Goal: Information Seeking & Learning: Learn about a topic

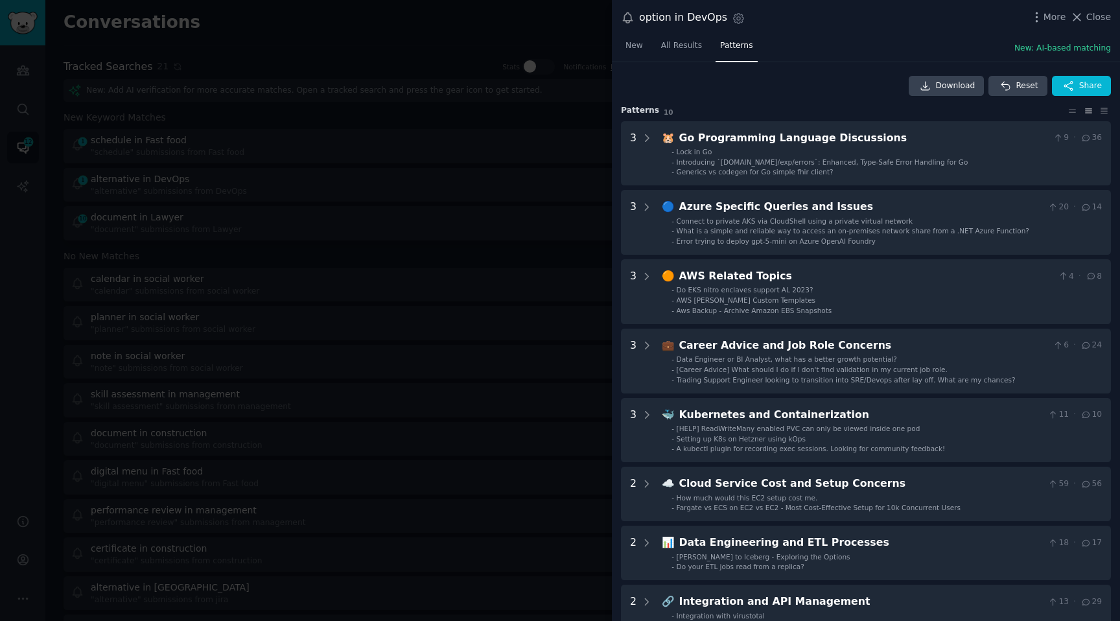
scroll to position [29, 0]
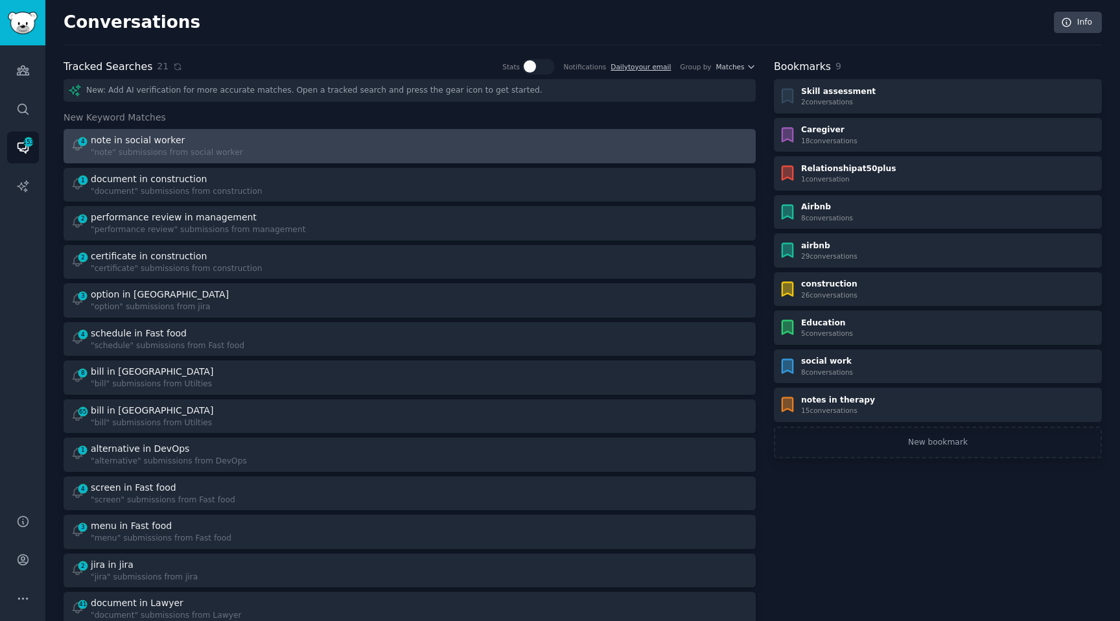
click at [123, 149] on div ""note" submissions from social worker" at bounding box center [167, 153] width 152 height 12
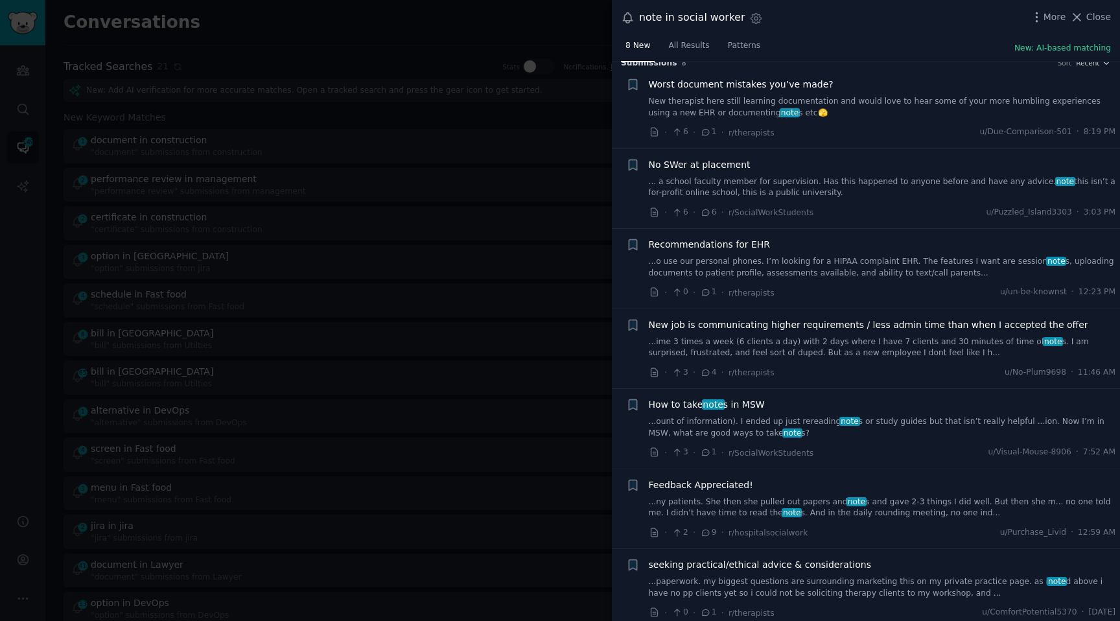
scroll to position [19, 0]
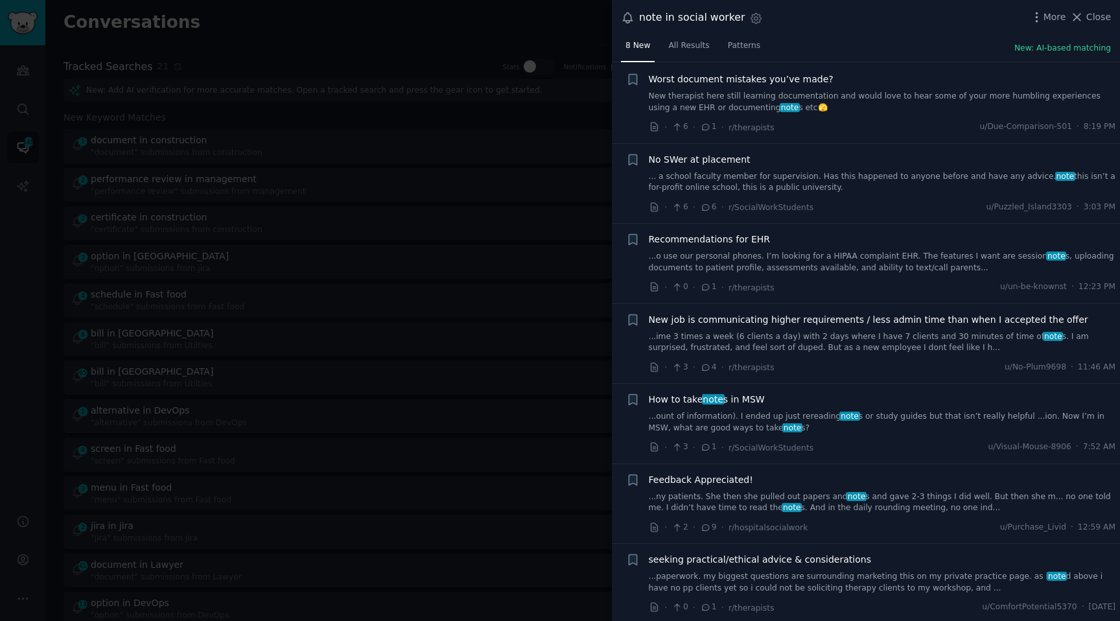
click at [807, 266] on link "...o use our personal phones. I’m looking for a HIPAA complaint EHR. The featur…" at bounding box center [882, 262] width 467 height 23
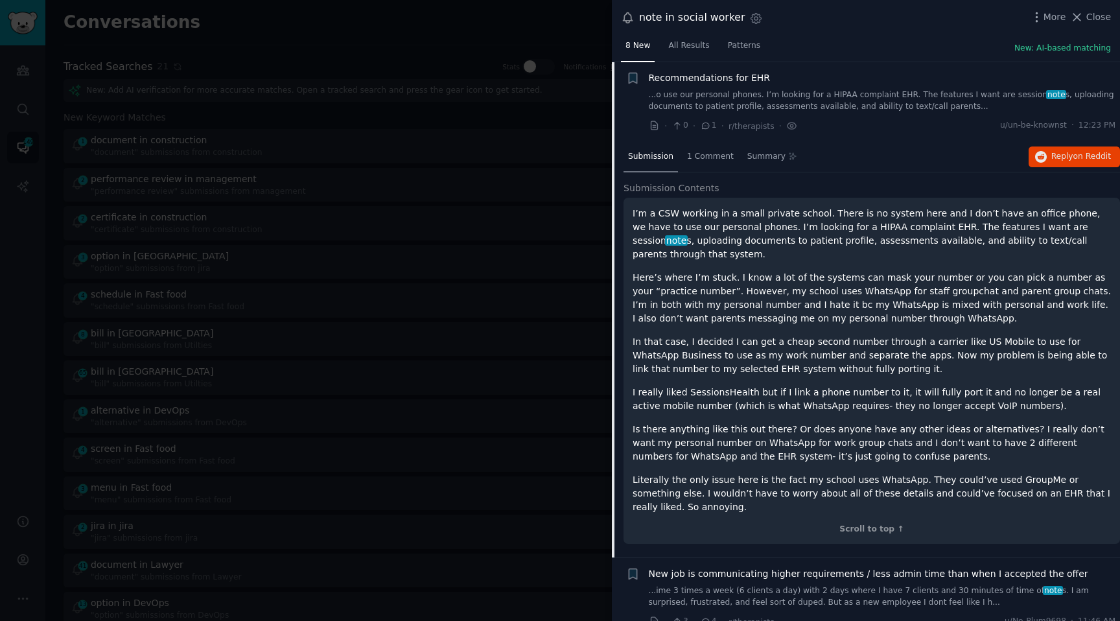
scroll to position [180, 0]
click at [722, 155] on span "1 Comment" at bounding box center [710, 157] width 47 height 12
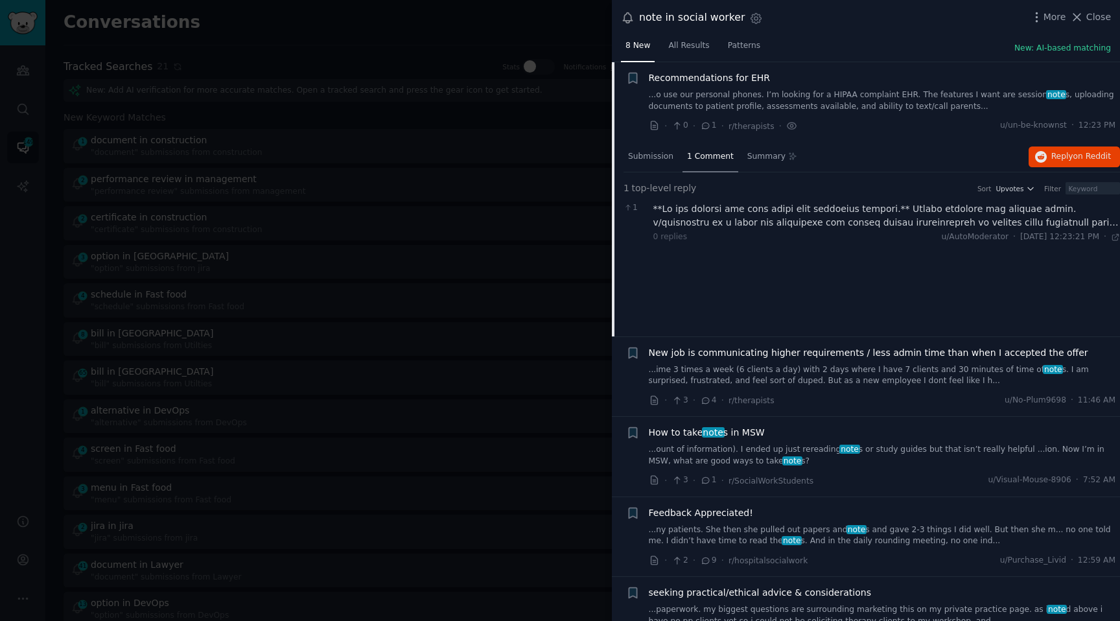
scroll to position [285, 0]
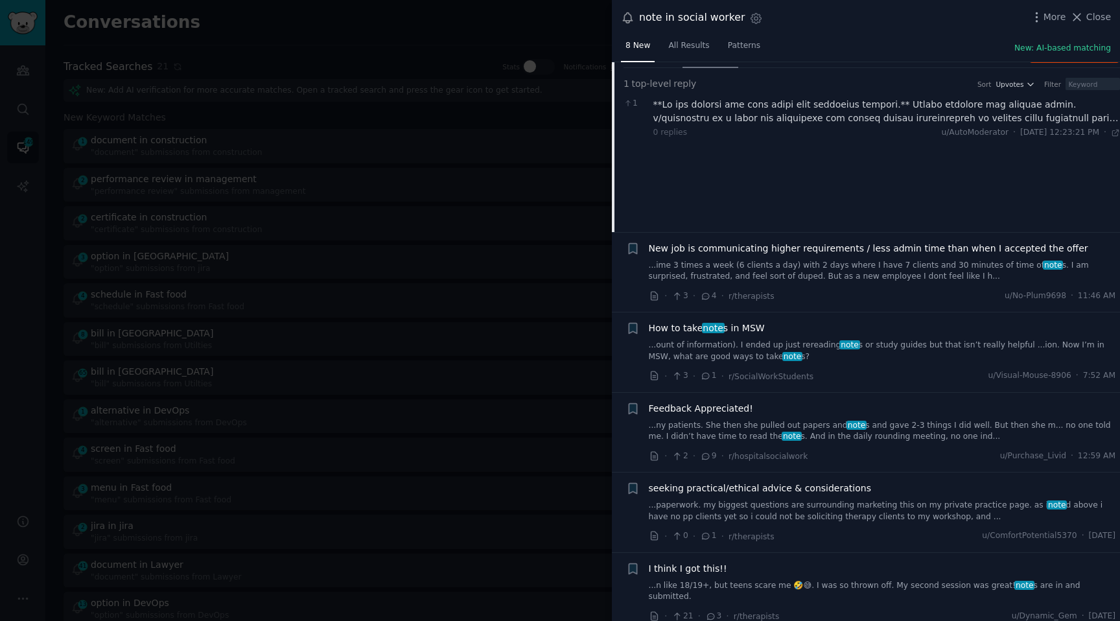
click at [720, 360] on link "...ount of information). I ended up just rereading note s or study guides but t…" at bounding box center [882, 351] width 467 height 23
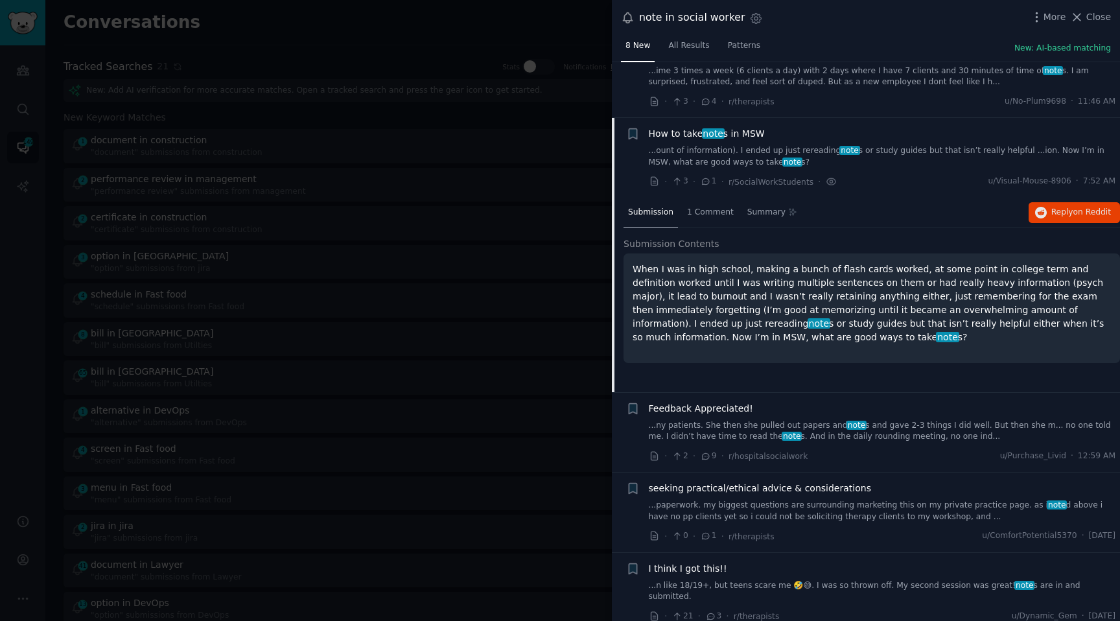
click at [817, 438] on link "...ny patients. She then she pulled out papers and note s and gave 2-3 things I…" at bounding box center [882, 431] width 467 height 23
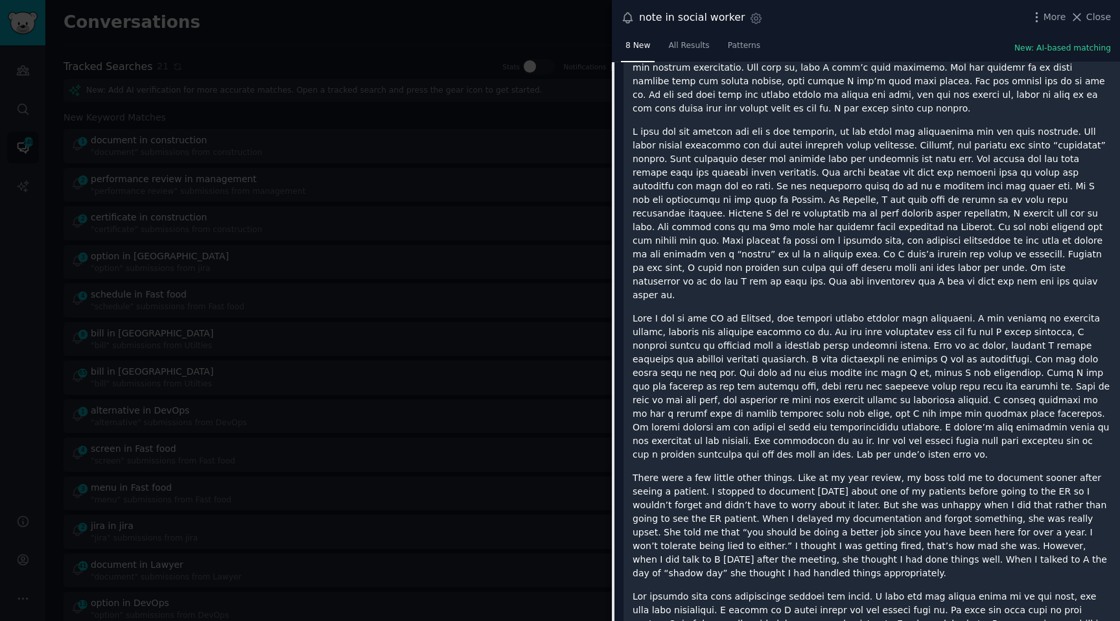
scroll to position [1729, 0]
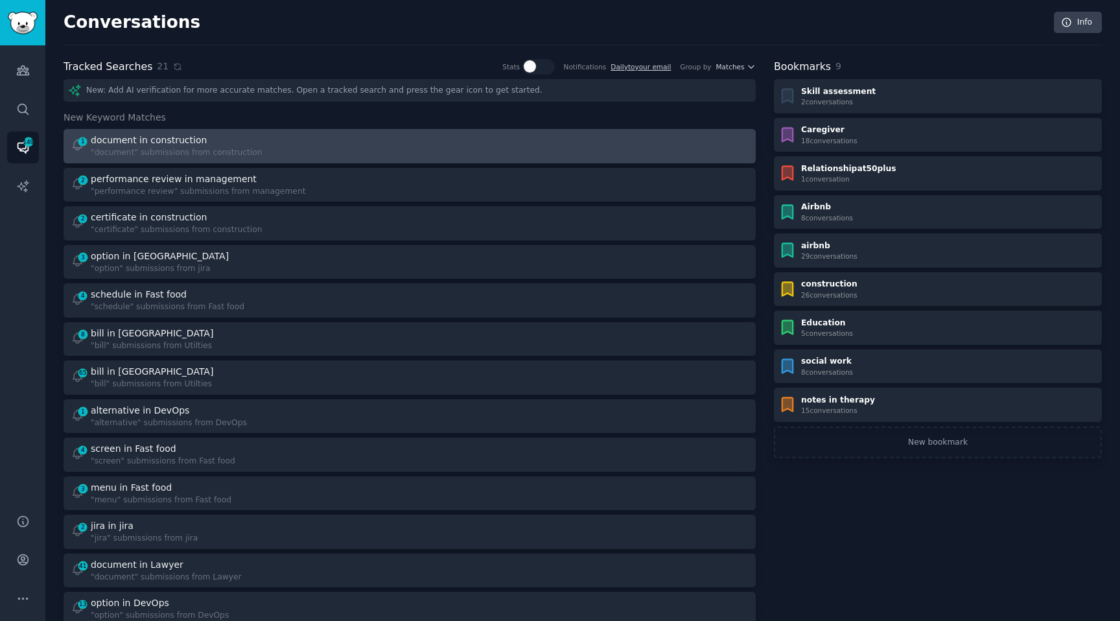
click at [286, 148] on div "1 document in construction "document" submissions from construction" at bounding box center [236, 146] width 331 height 25
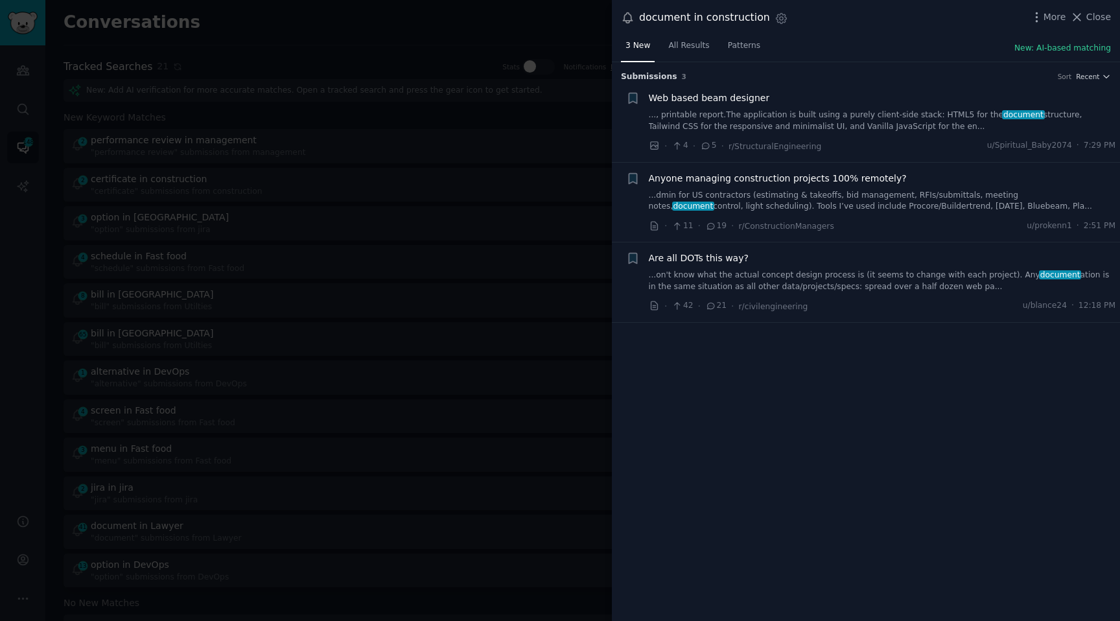
click at [757, 118] on link "..., printable report. ​The application is built using a purely client-side sta…" at bounding box center [882, 121] width 467 height 23
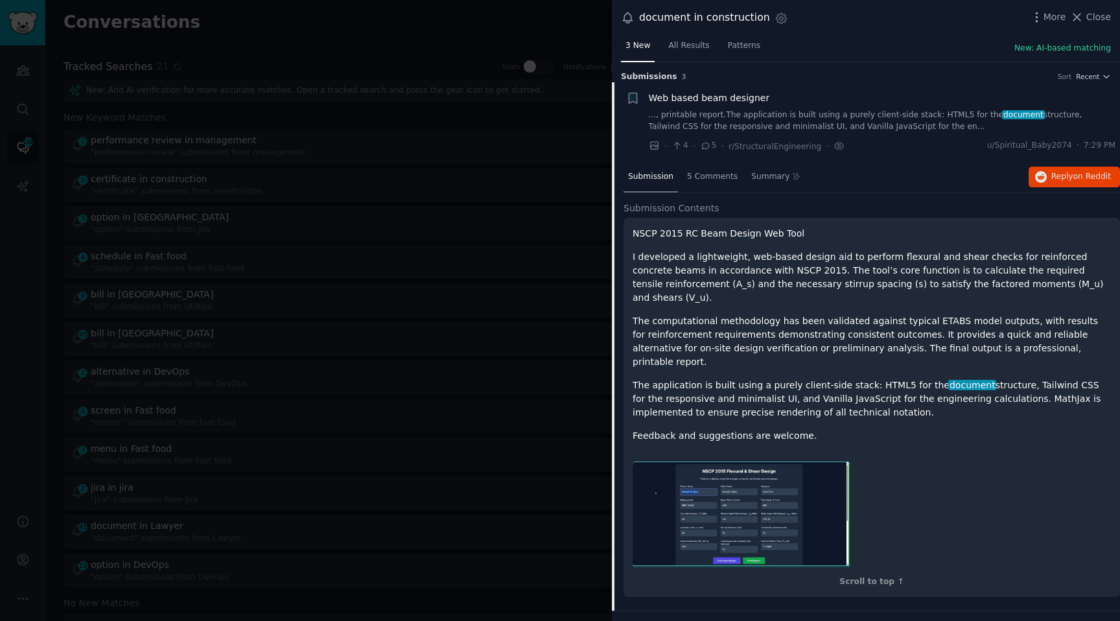
scroll to position [20, 0]
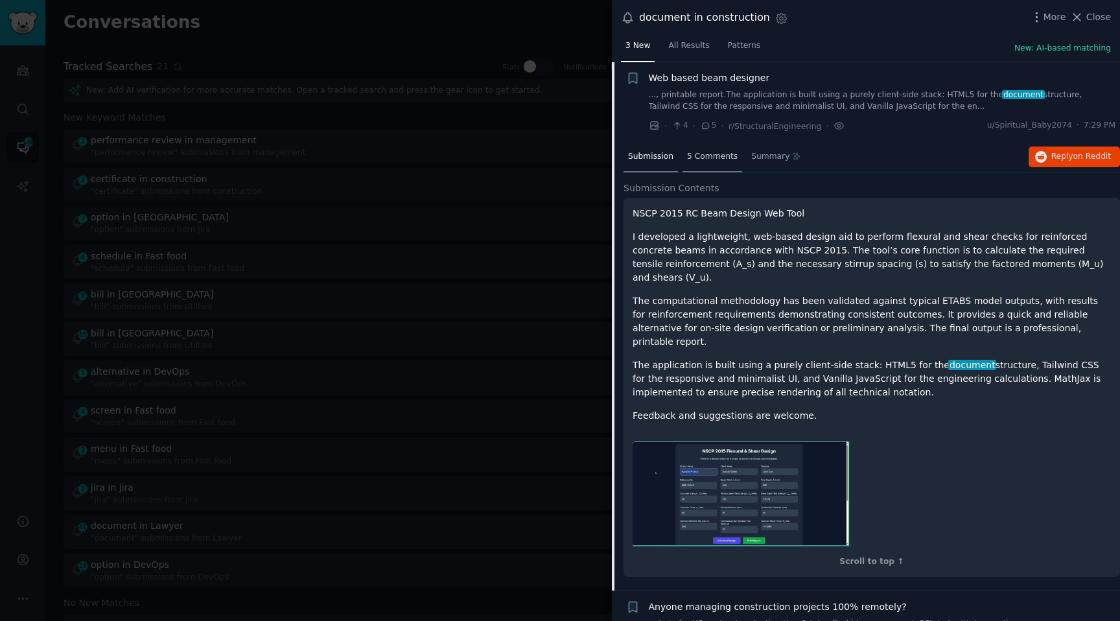
click at [705, 151] on span "5 Comments" at bounding box center [712, 157] width 51 height 12
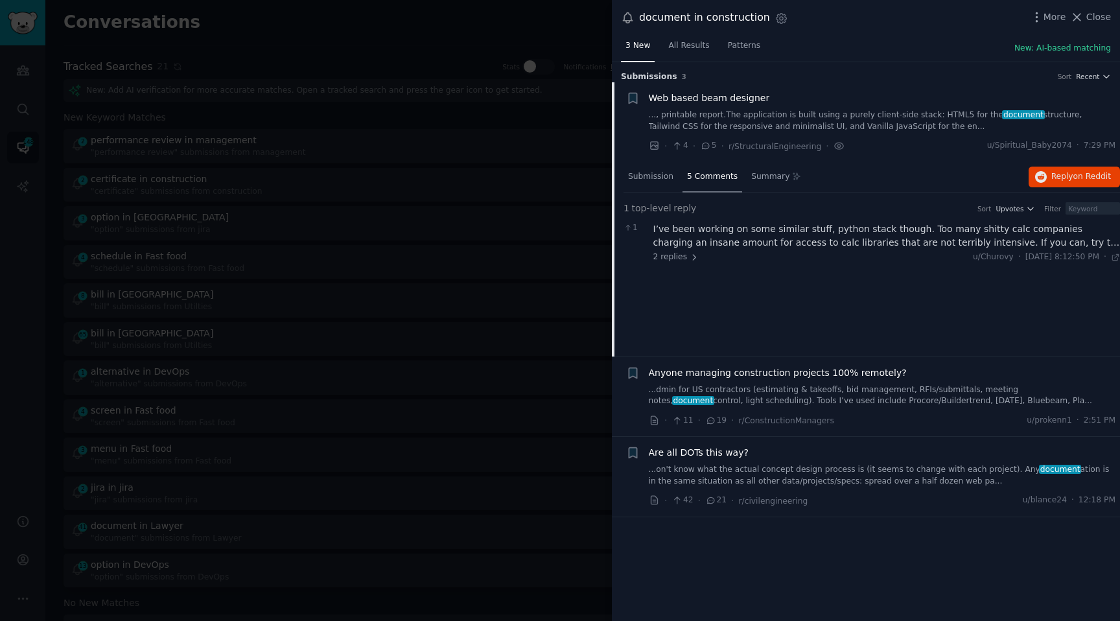
click at [907, 399] on link "...dmin for US contractors (estimating & takeoffs, bid management, RFIs/submitt…" at bounding box center [882, 395] width 467 height 23
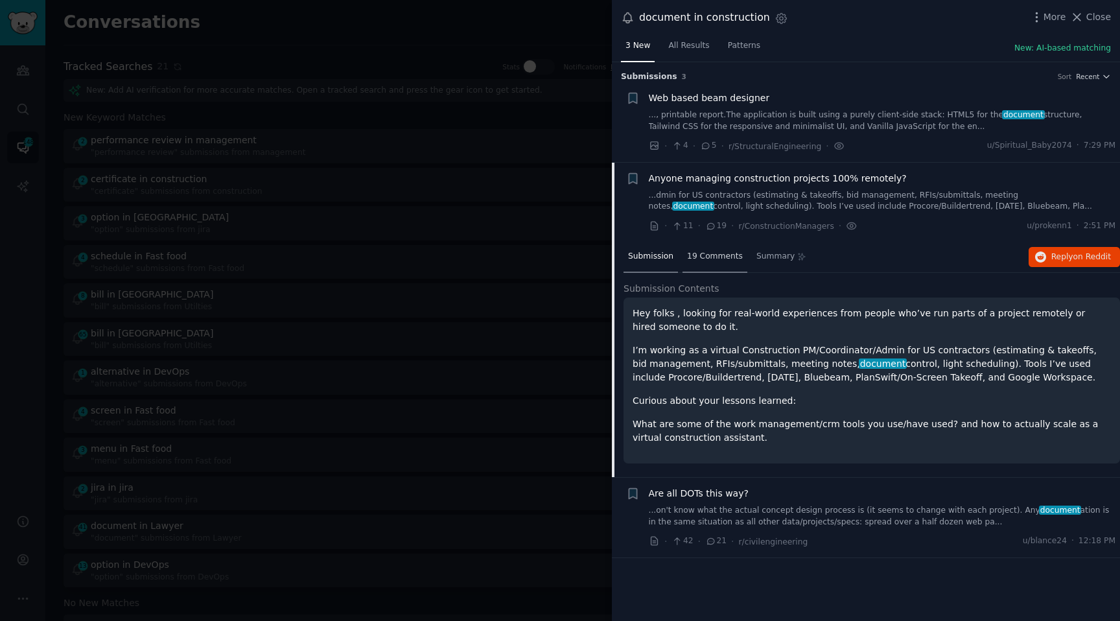
click at [713, 257] on span "19 Comments" at bounding box center [715, 257] width 56 height 12
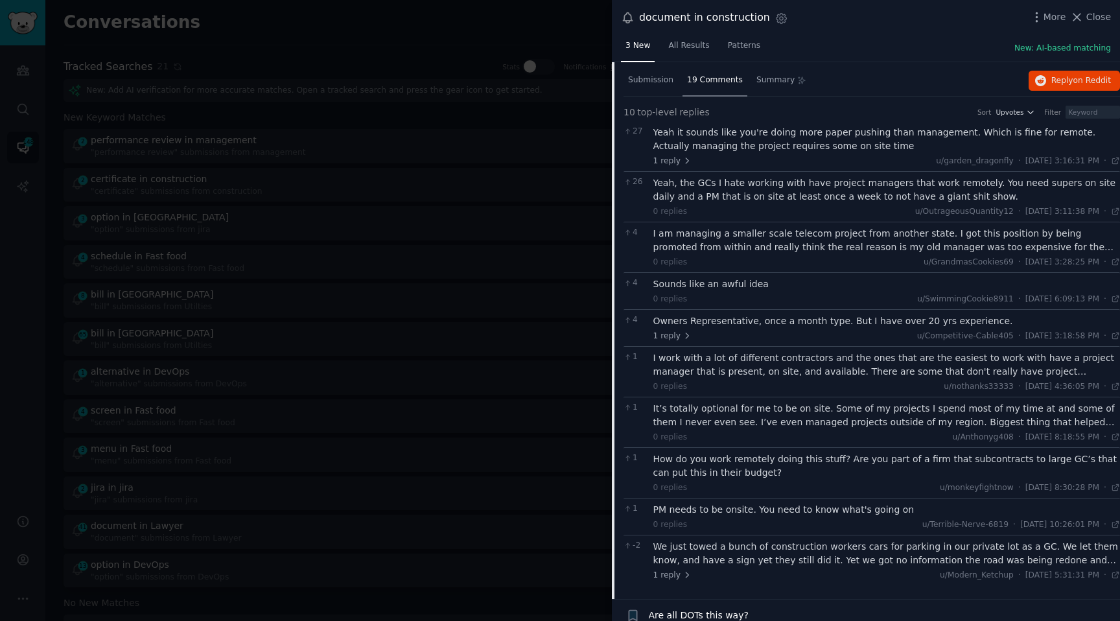
scroll to position [235, 0]
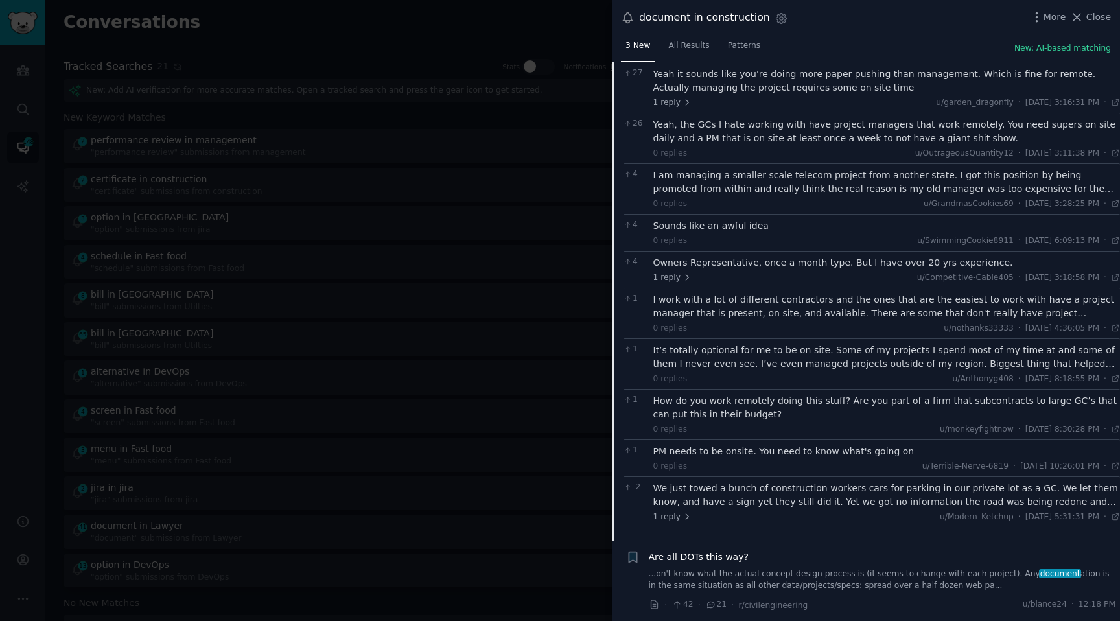
click at [890, 582] on link "...on't know what the actual concept design process is (it seems to change with…" at bounding box center [882, 580] width 467 height 23
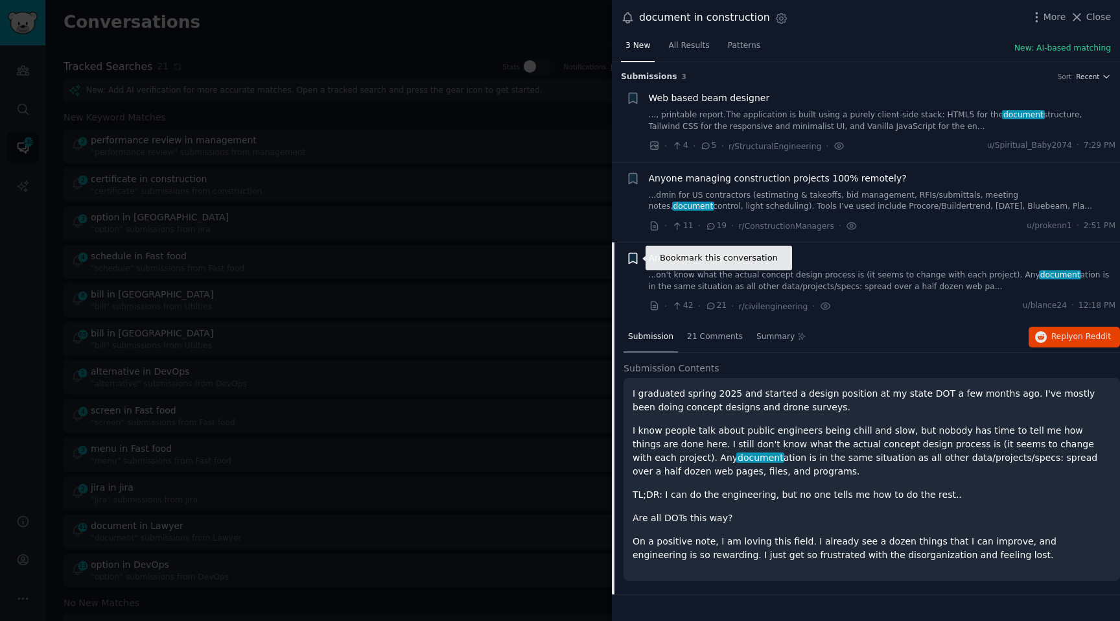
click at [636, 259] on icon "button" at bounding box center [633, 259] width 8 height 10
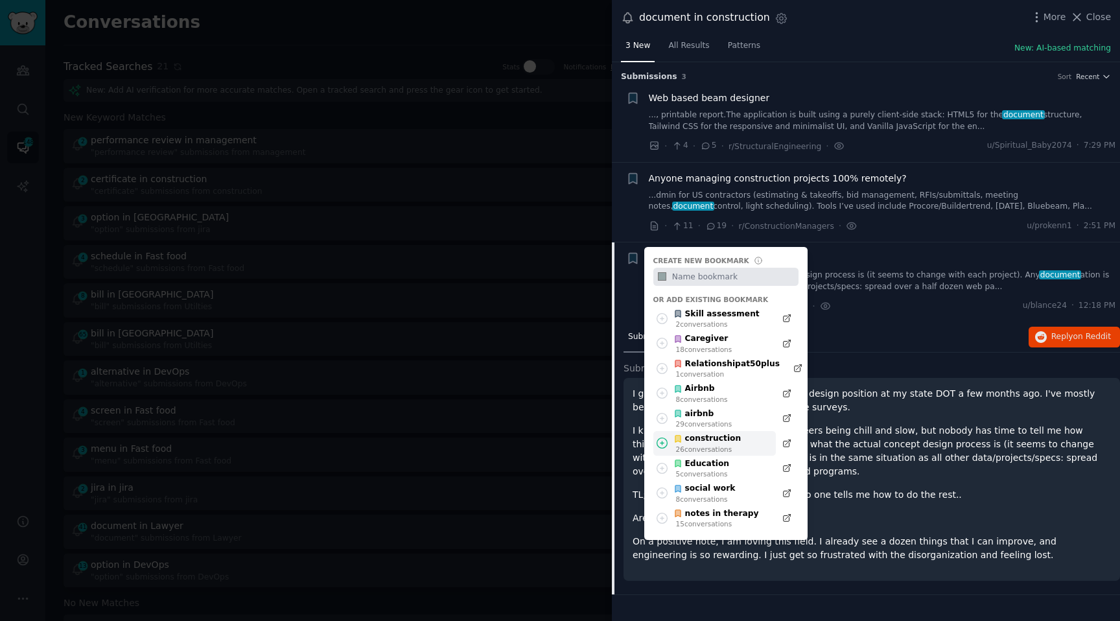
click at [736, 442] on div "construction 26 conversation s" at bounding box center [715, 443] width 123 height 25
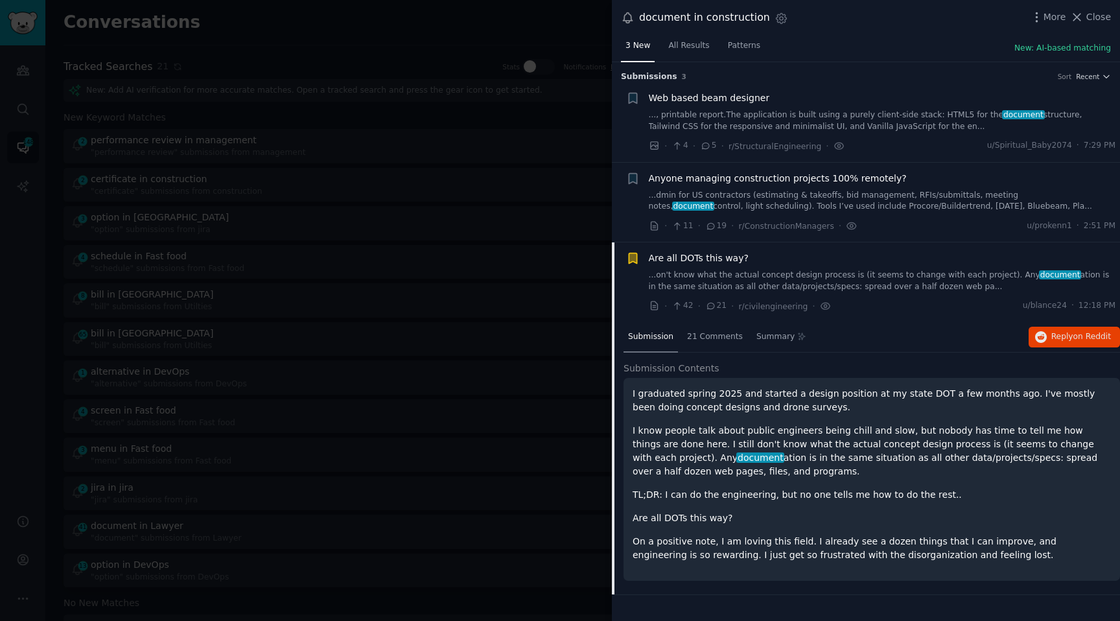
click at [923, 447] on p "I know people talk about public engineers being chill and slow, but nobody has …" at bounding box center [872, 451] width 478 height 54
click at [709, 332] on span "21 Comments" at bounding box center [715, 337] width 56 height 12
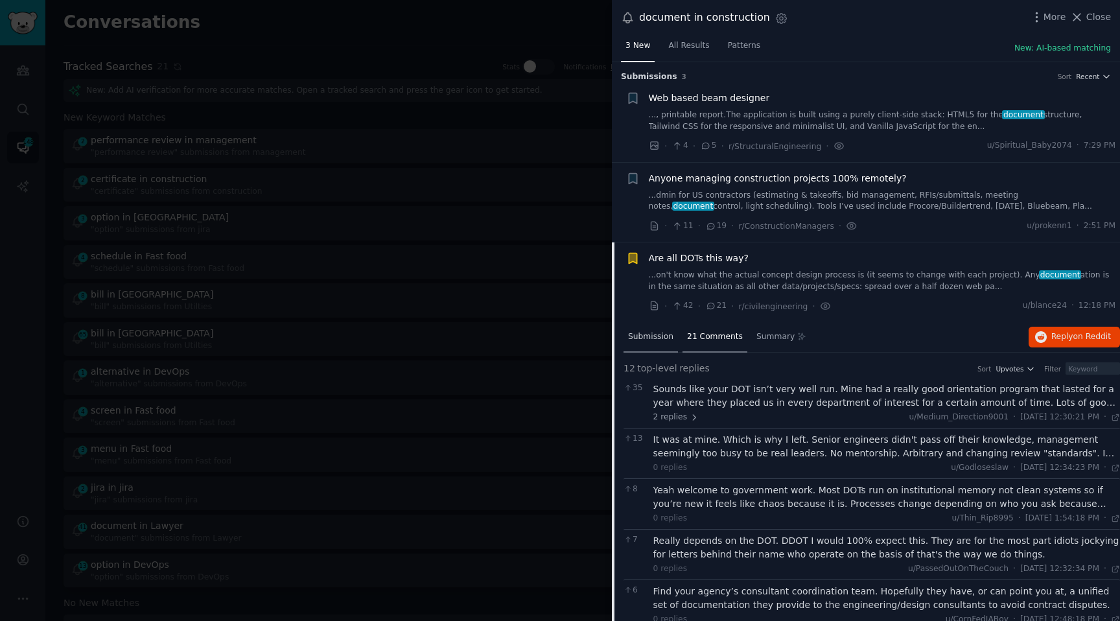
click at [658, 346] on div "Submission" at bounding box center [651, 337] width 54 height 31
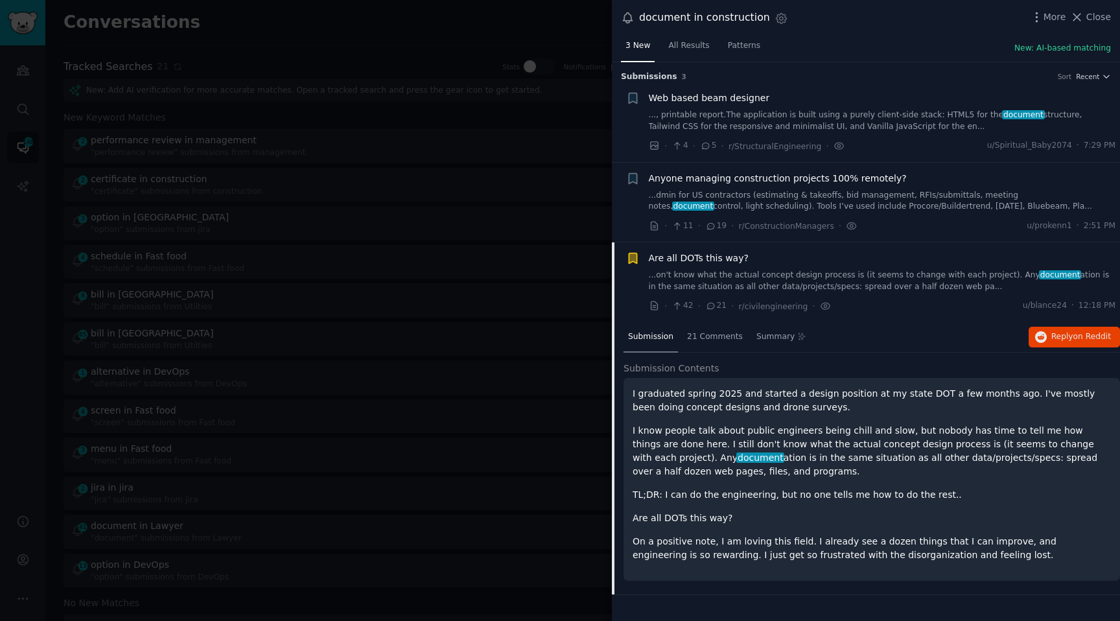
click at [780, 515] on p "Are all DOTs this way?" at bounding box center [872, 519] width 478 height 14
click at [390, 255] on div at bounding box center [560, 310] width 1120 height 621
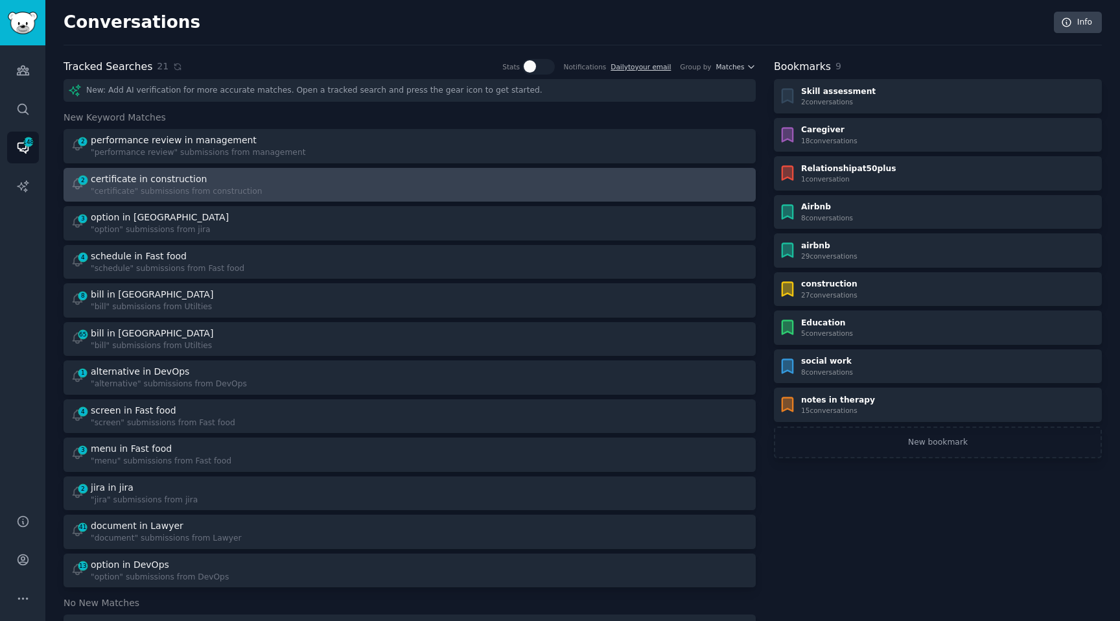
click at [224, 171] on link "2 certificate in construction "certificate" submissions from construction" at bounding box center [410, 185] width 692 height 34
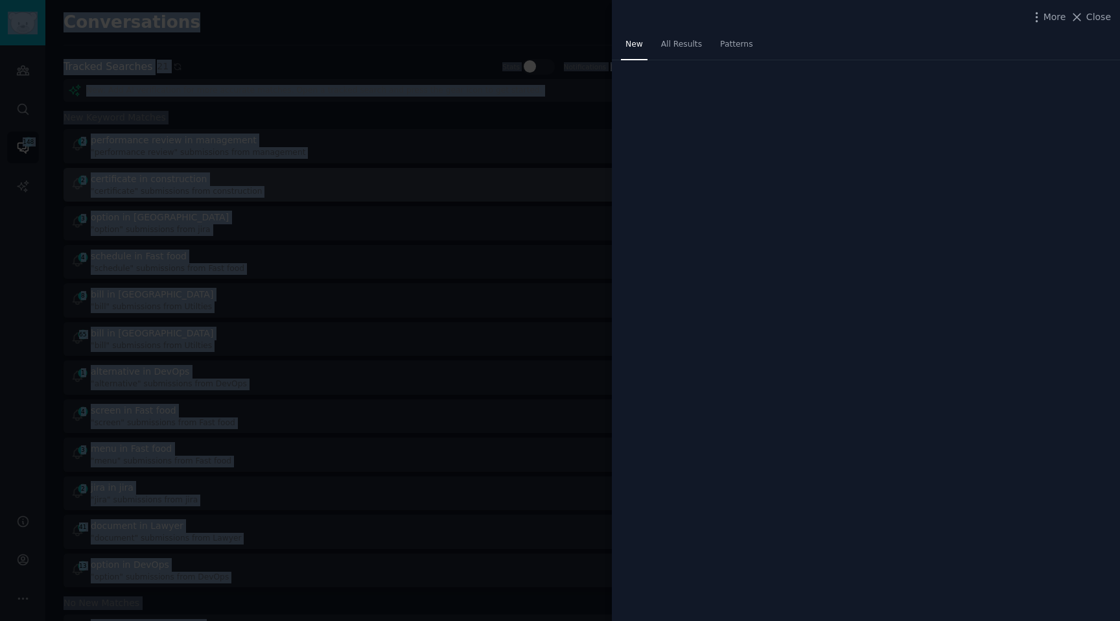
click at [224, 171] on div at bounding box center [560, 310] width 1120 height 621
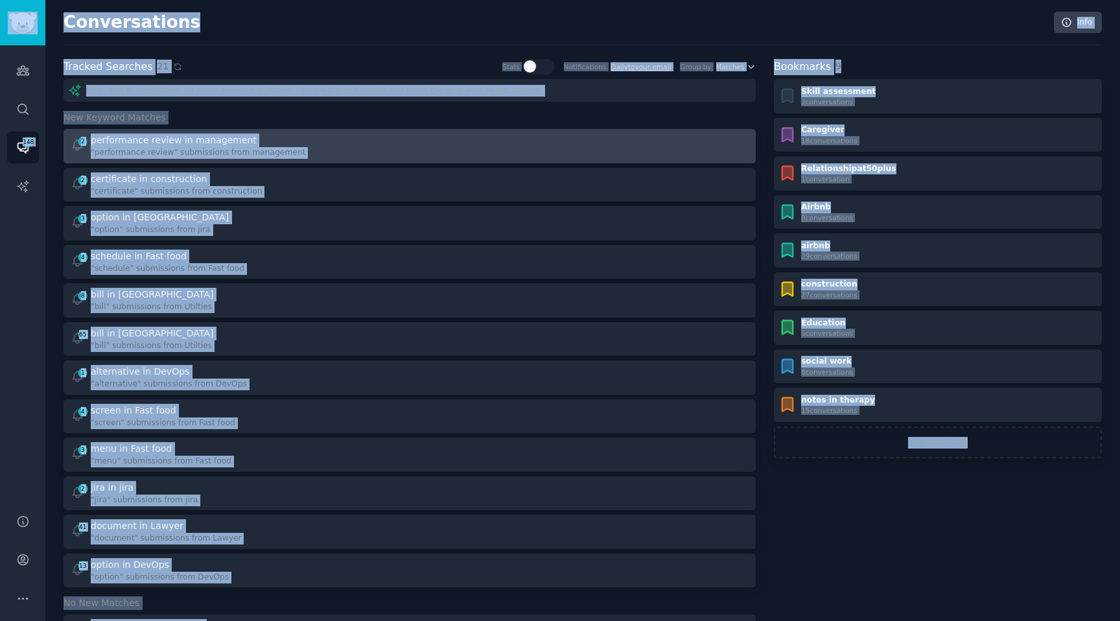
click at [233, 154] on div ""performance review" submissions from management" at bounding box center [198, 153] width 215 height 12
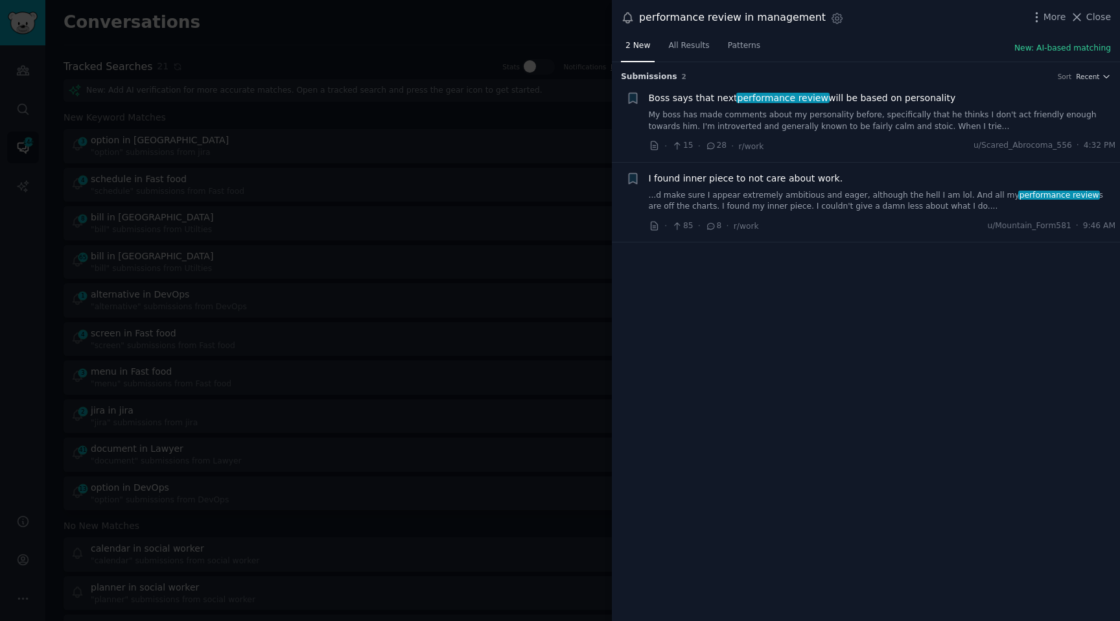
click at [477, 263] on div at bounding box center [560, 310] width 1120 height 621
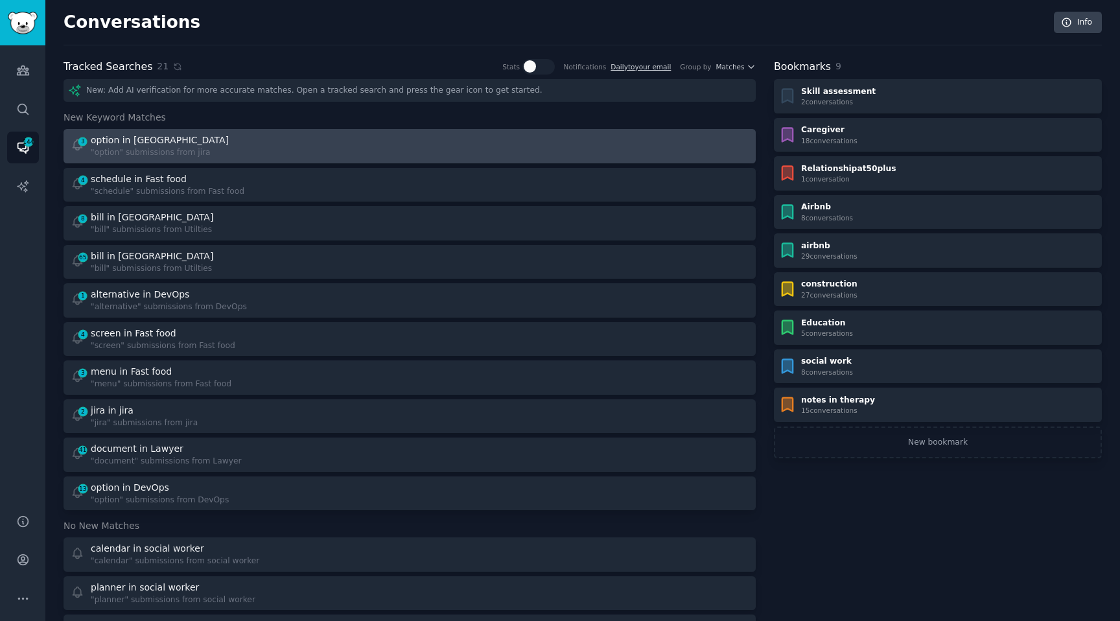
click at [136, 148] on div ""option" submissions from jira" at bounding box center [161, 153] width 141 height 12
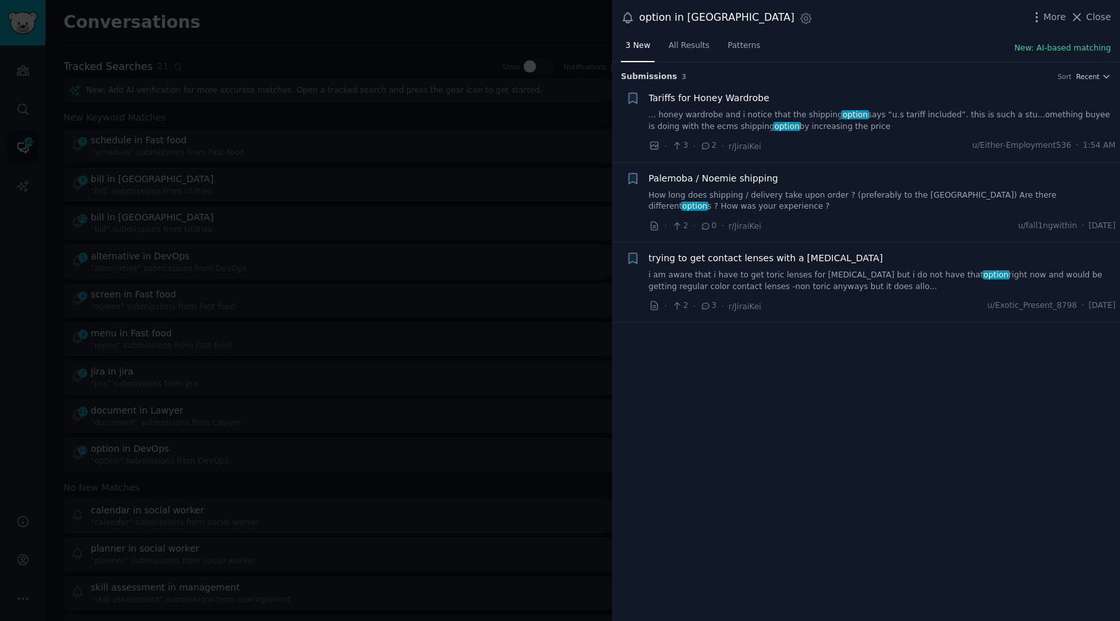
click at [200, 211] on div at bounding box center [560, 310] width 1120 height 621
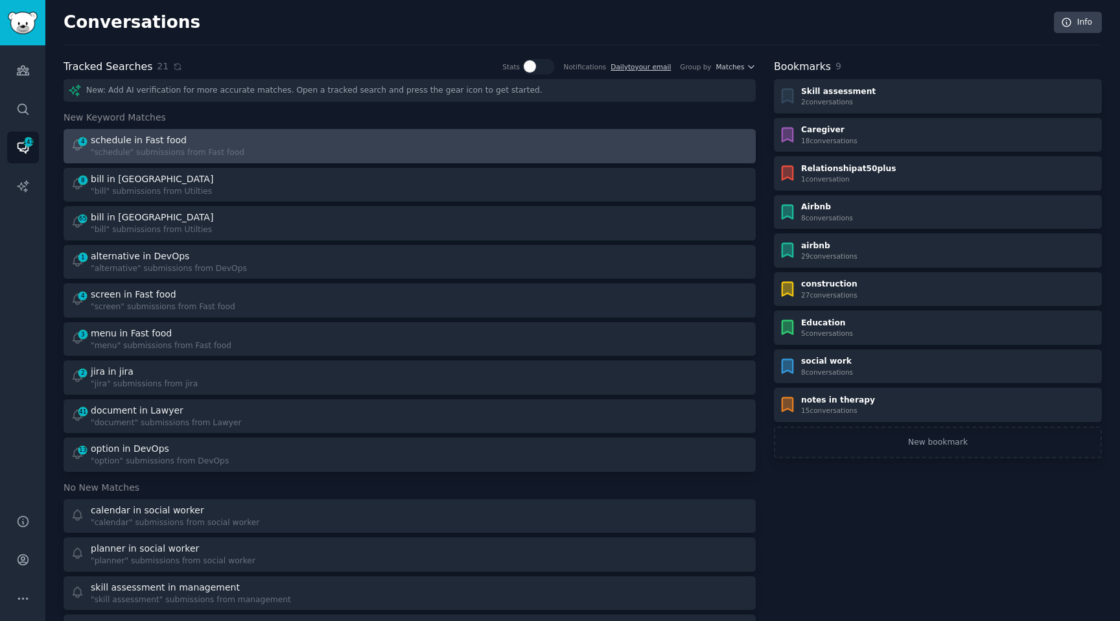
click at [146, 142] on div "schedule in Fast food" at bounding box center [139, 141] width 96 height 14
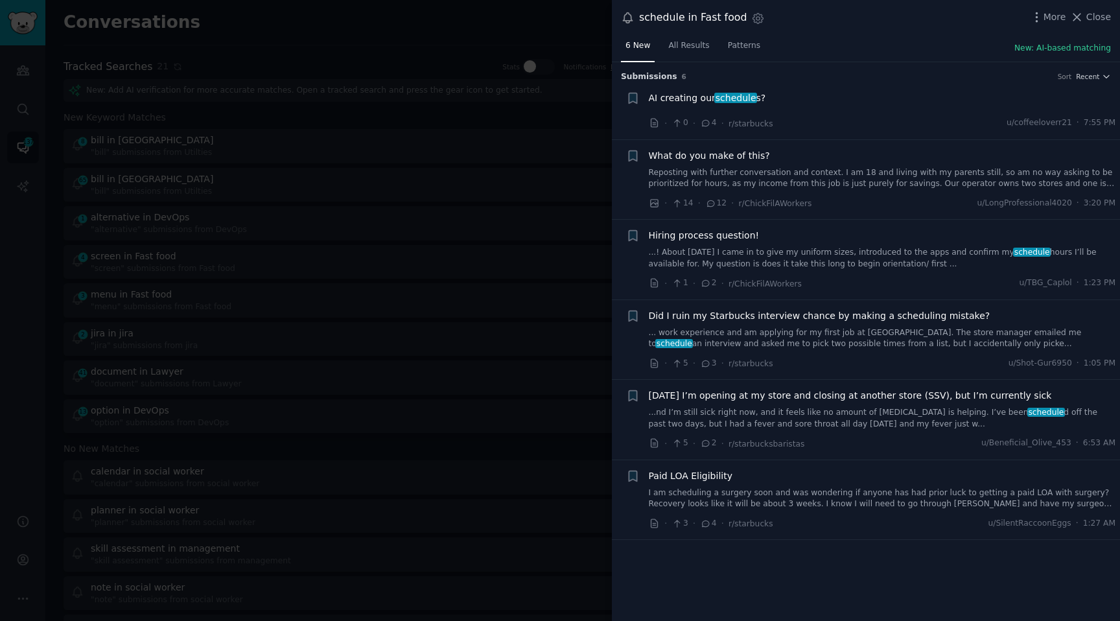
click at [143, 143] on div at bounding box center [560, 310] width 1120 height 621
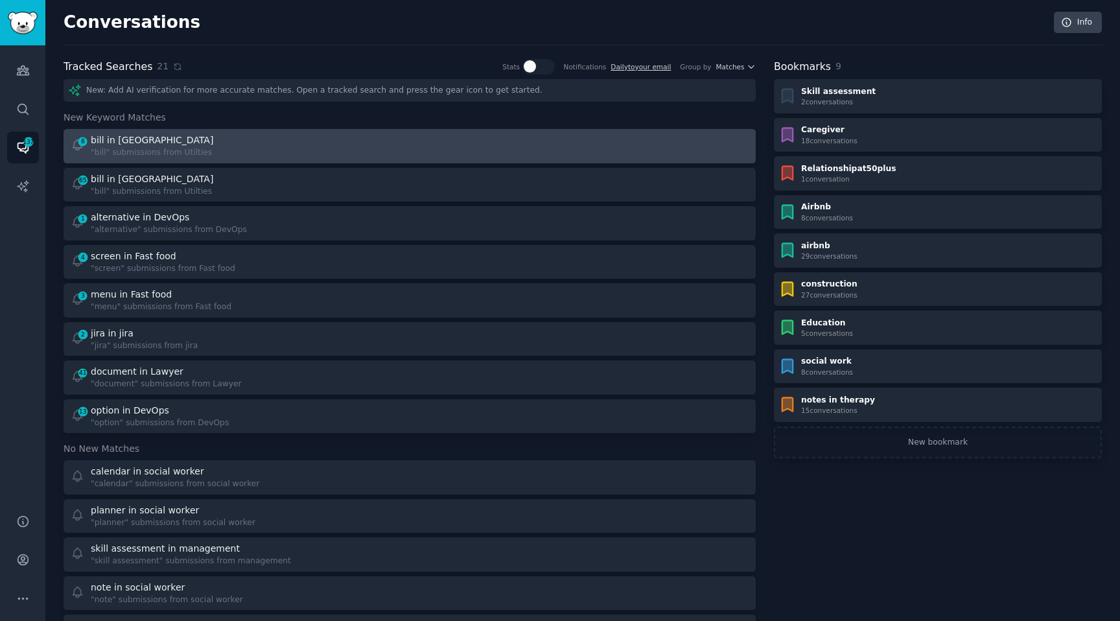
click at [130, 132] on link "8 bill in Utilties "bill" submissions from Utilties" at bounding box center [410, 146] width 692 height 34
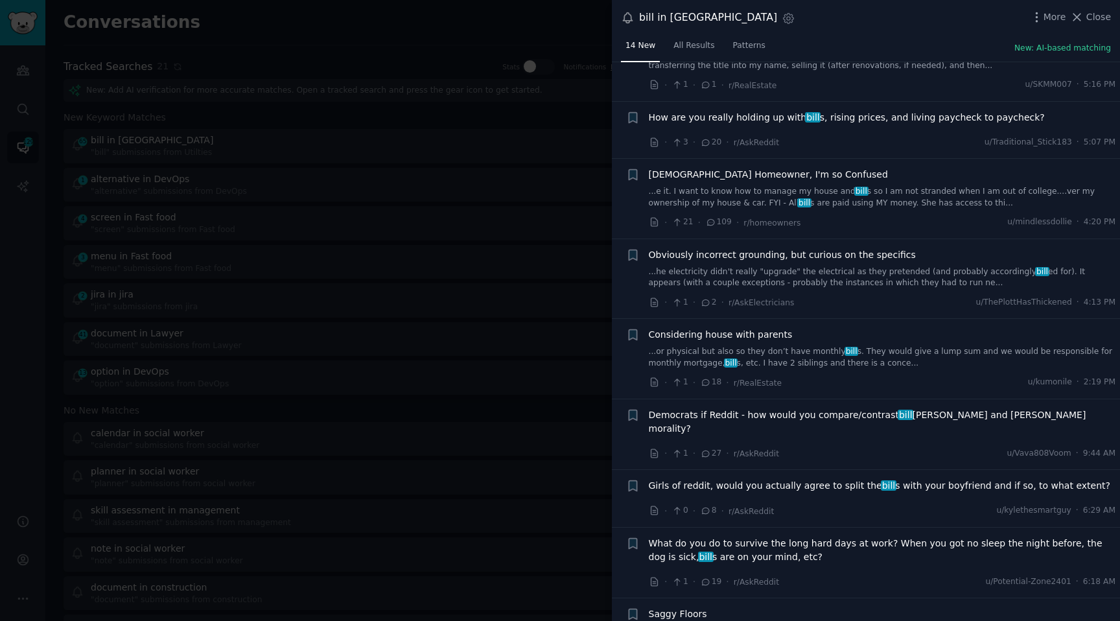
scroll to position [504, 0]
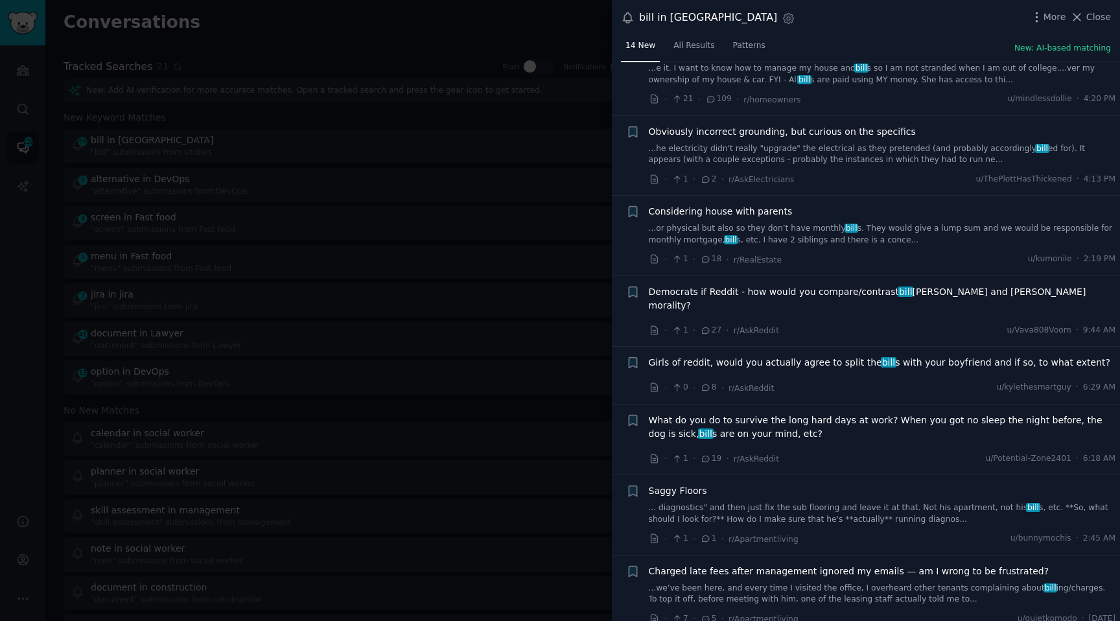
click at [367, 303] on div at bounding box center [560, 310] width 1120 height 621
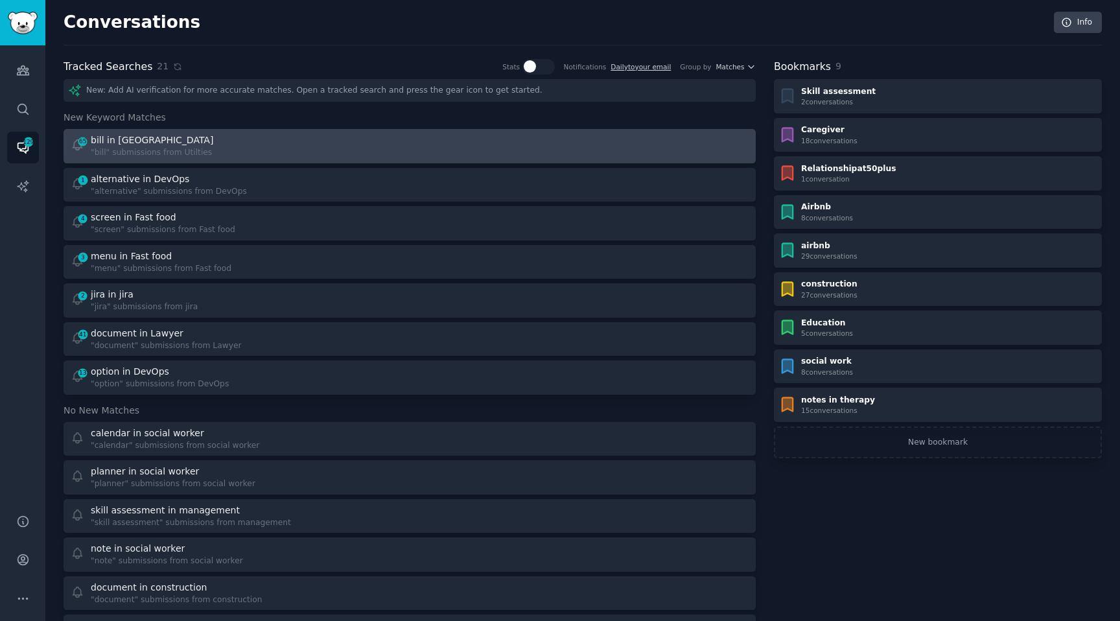
click at [161, 136] on div "bill in [GEOGRAPHIC_DATA]" at bounding box center [153, 141] width 125 height 14
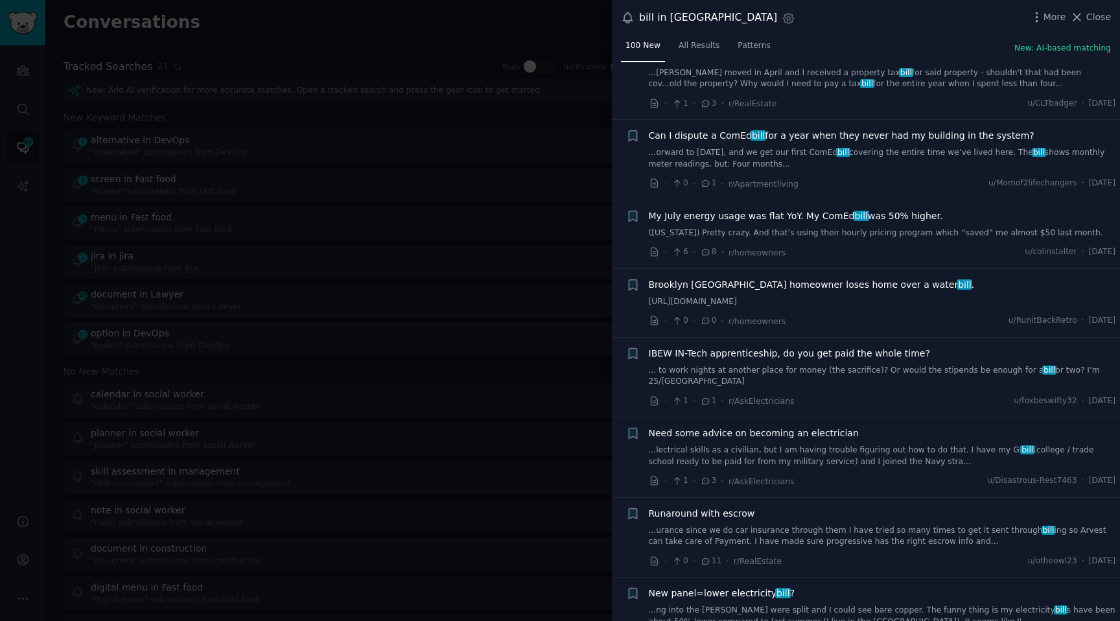
scroll to position [4898, 0]
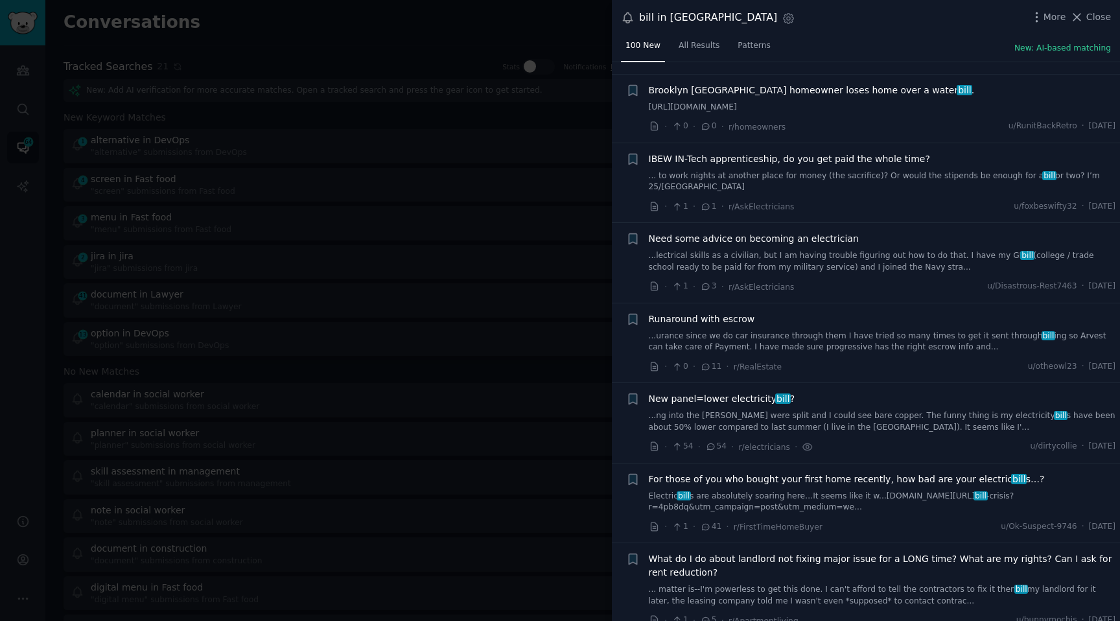
click at [475, 220] on div at bounding box center [560, 310] width 1120 height 621
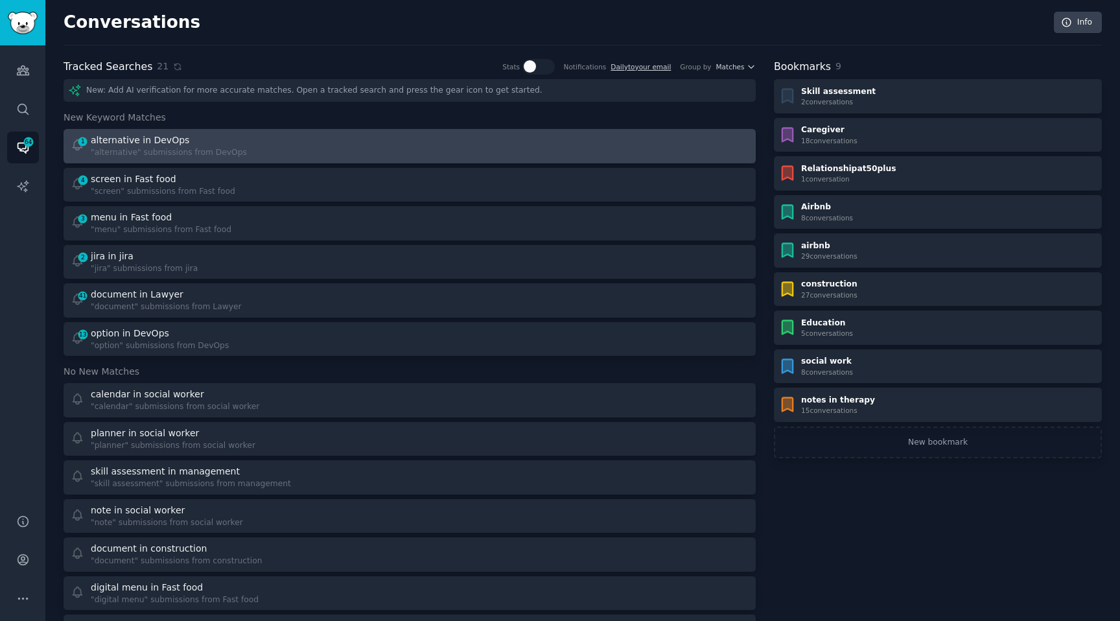
click at [117, 143] on div "alternative in DevOps" at bounding box center [140, 141] width 99 height 14
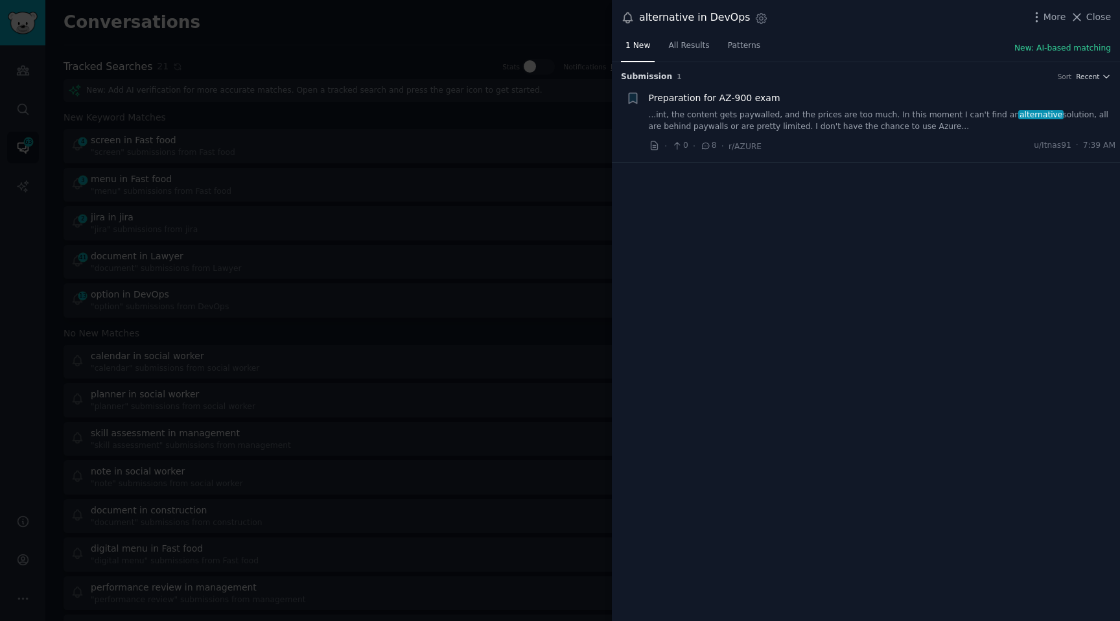
click at [218, 131] on div at bounding box center [560, 310] width 1120 height 621
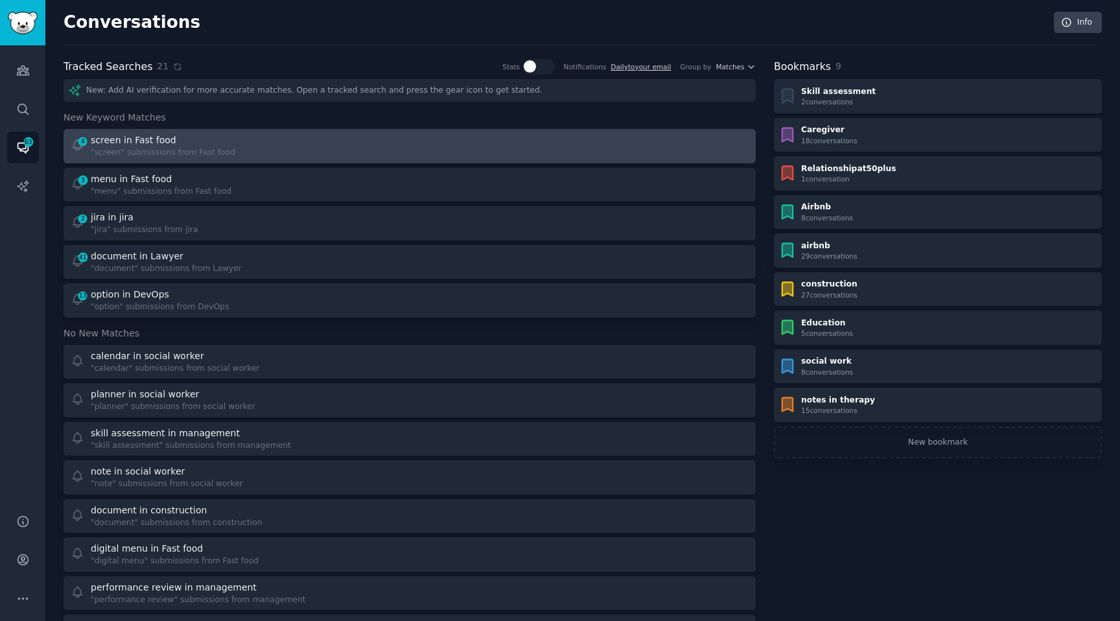
click at [209, 148] on div ""screen" submissions from Fast food" at bounding box center [163, 153] width 145 height 12
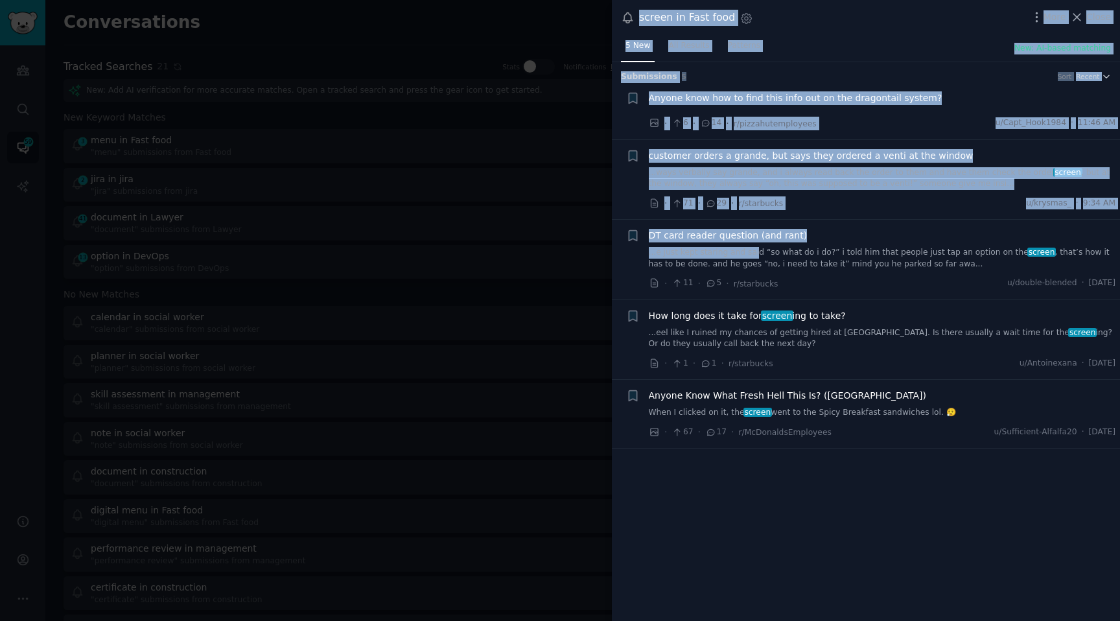
drag, startPoint x: 303, startPoint y: 224, endPoint x: 746, endPoint y: 240, distance: 443.1
click at [750, 248] on div "screen in Fast food Settings More Close 5 New All Results Patterns New: AI-base…" at bounding box center [560, 310] width 1120 height 621
click at [713, 180] on link "...ways verbally say grande, and i always read back the order to them and have …" at bounding box center [882, 178] width 467 height 23
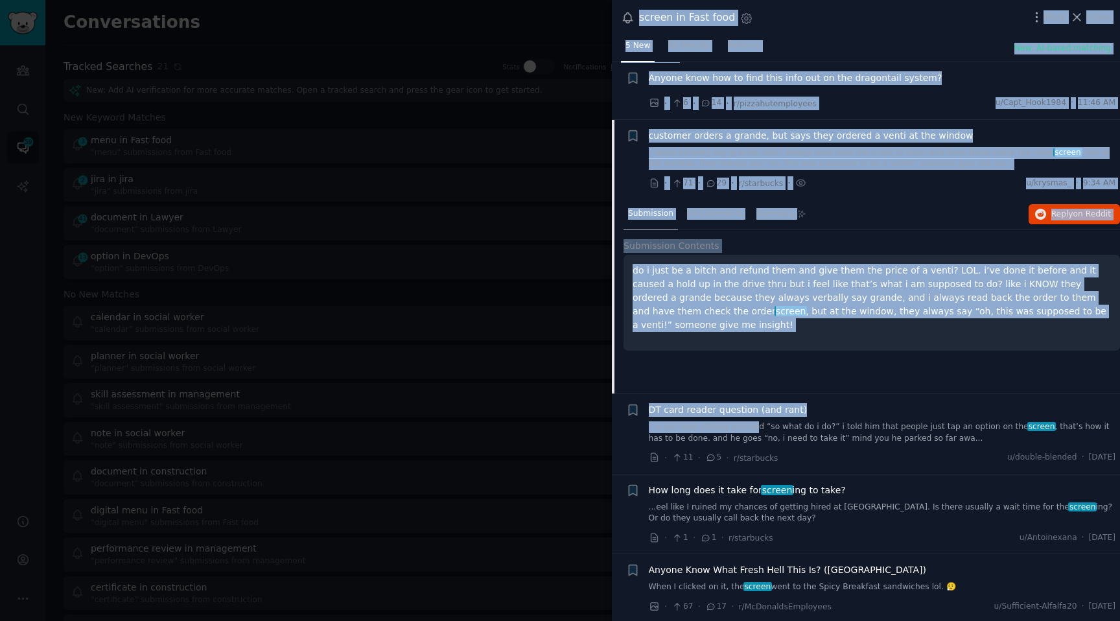
scroll to position [21, 0]
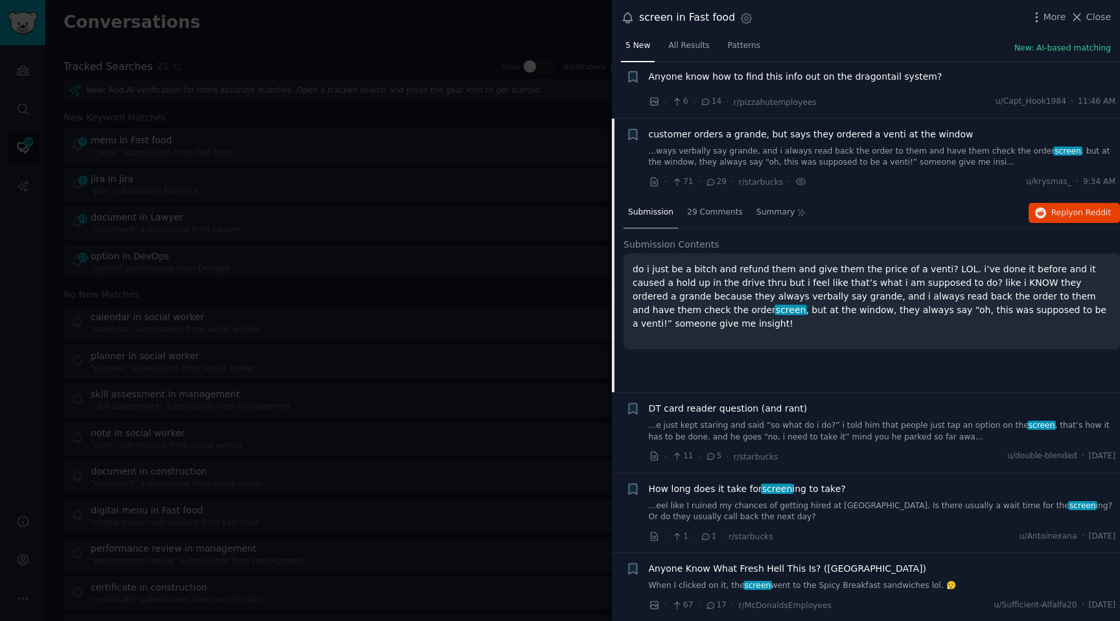
click at [720, 272] on p "do i just be a bitch and refund them and give them the price of a venti? LOL. i…" at bounding box center [872, 297] width 478 height 68
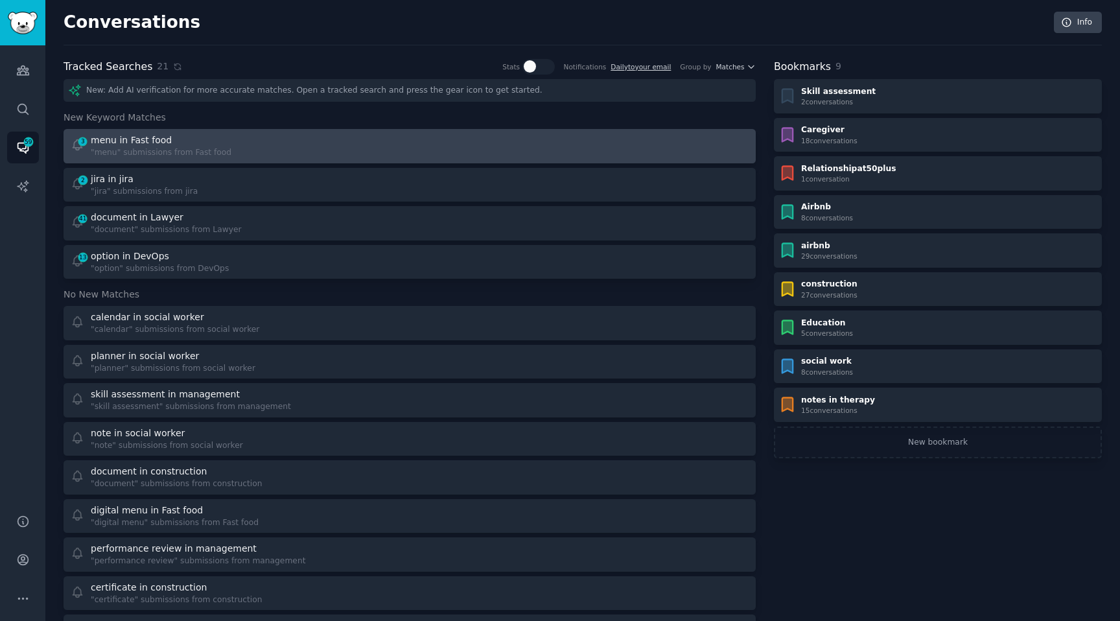
click at [229, 147] on div "3 menu in Fast food "menu" submissions from Fast food" at bounding box center [236, 146] width 331 height 25
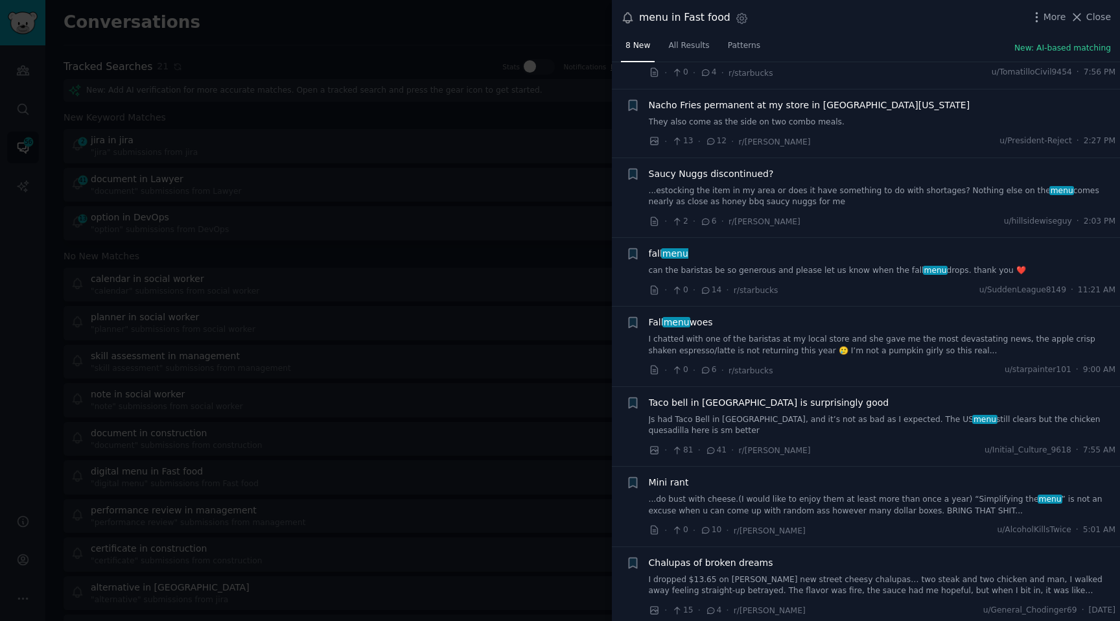
scroll to position [78, 0]
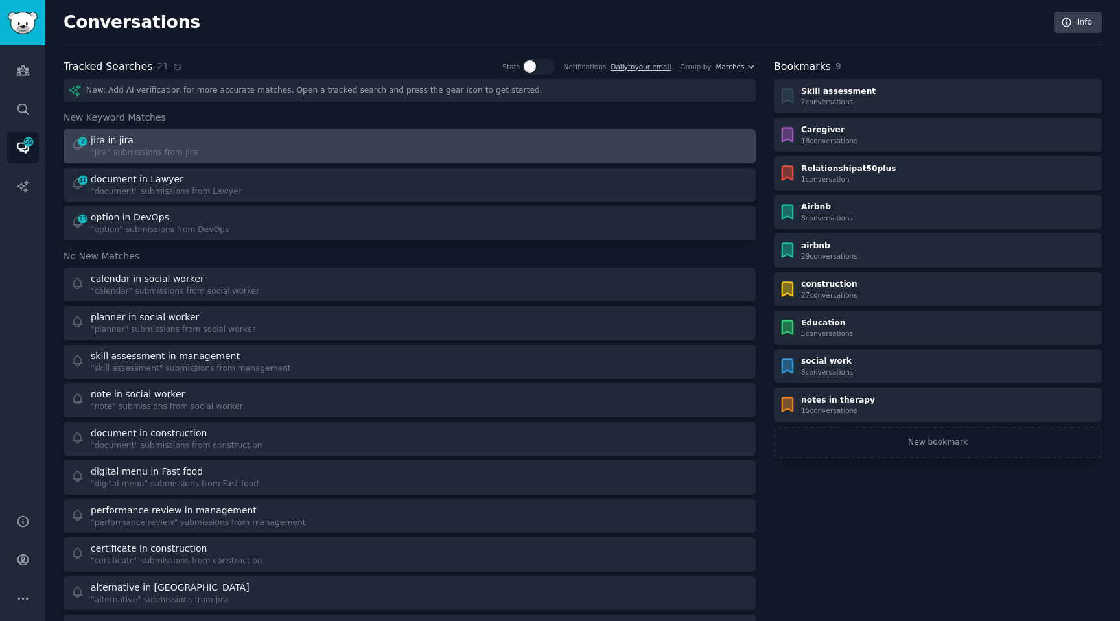
click at [222, 158] on link "2 jira in jira "jira" submissions from jira" at bounding box center [410, 146] width 692 height 34
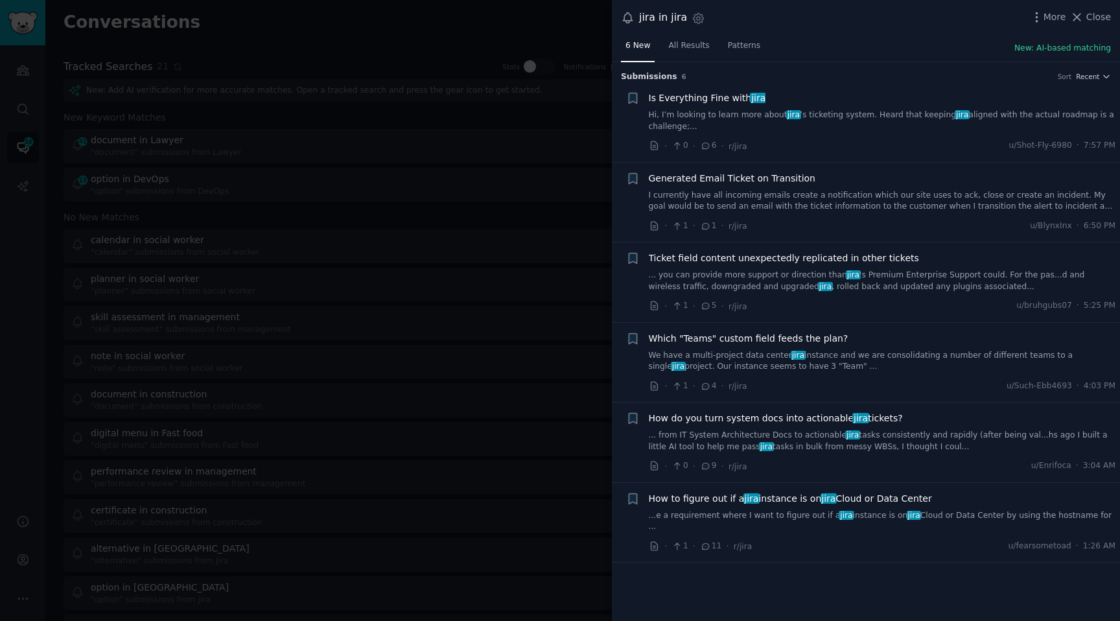
click at [759, 113] on link "Hi, I’m looking to learn more about [PERSON_NAME] ’s ticketing system. Heard th…" at bounding box center [882, 121] width 467 height 23
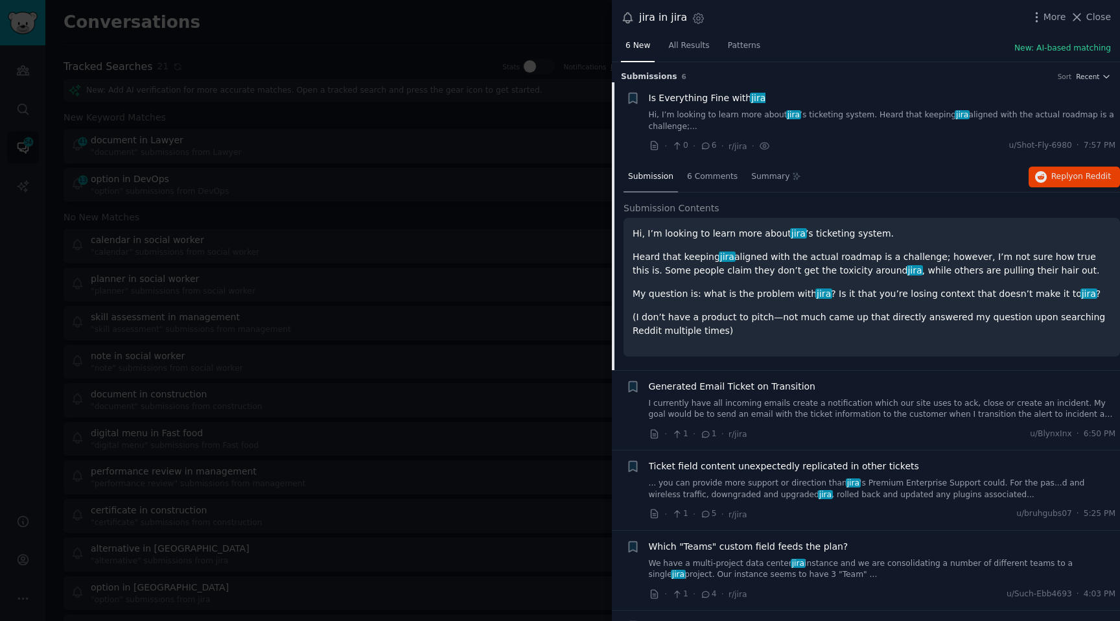
scroll to position [20, 0]
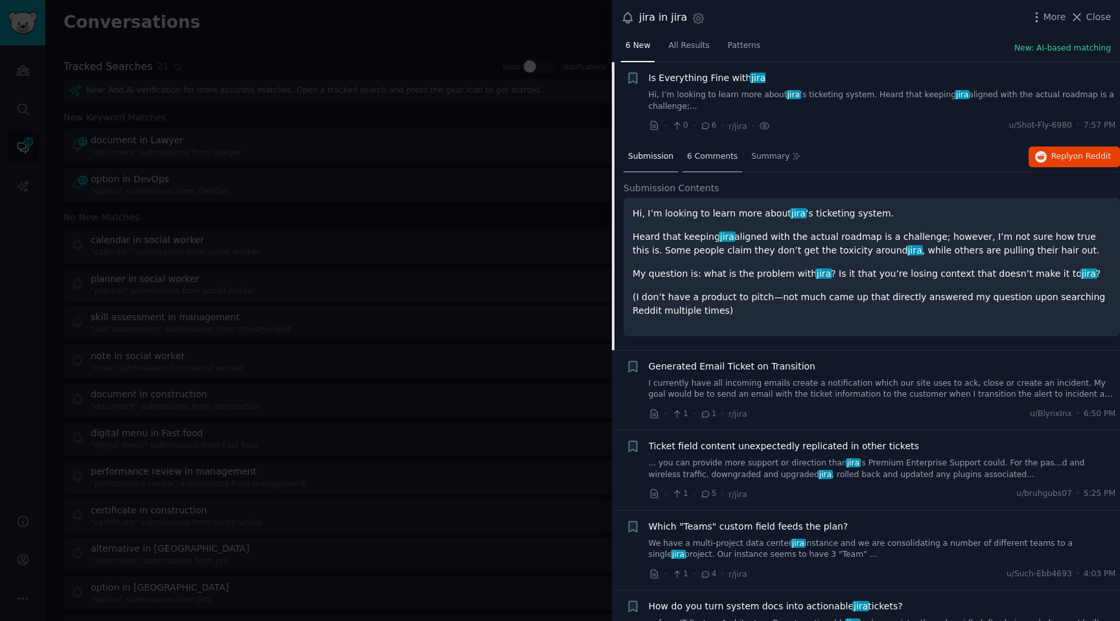
click at [702, 165] on div "6 Comments" at bounding box center [713, 157] width 60 height 31
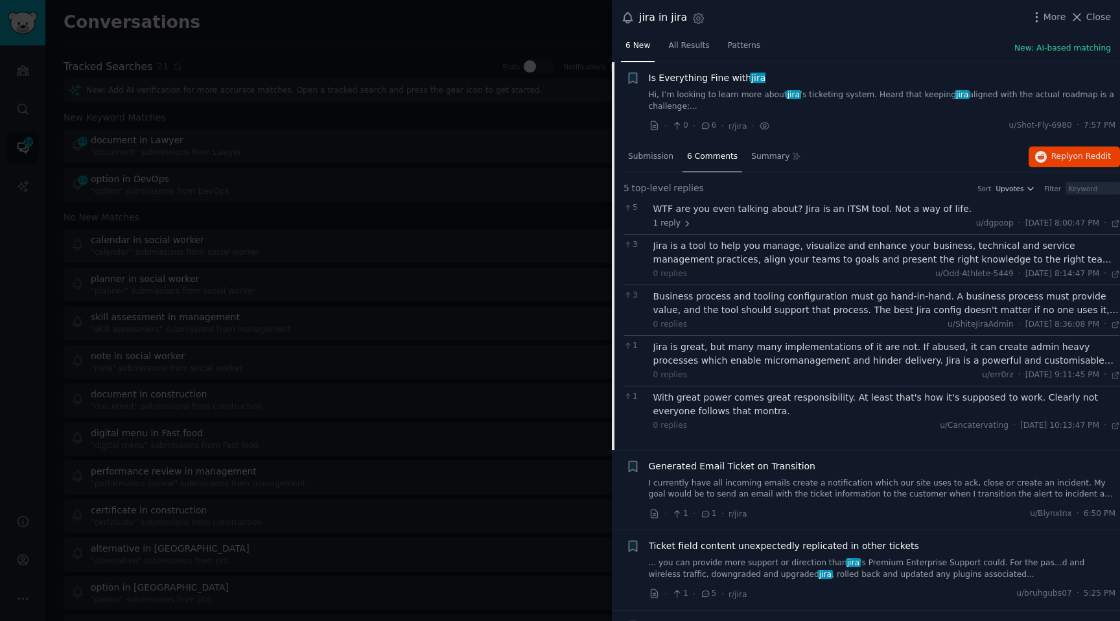
click at [366, 201] on div at bounding box center [560, 310] width 1120 height 621
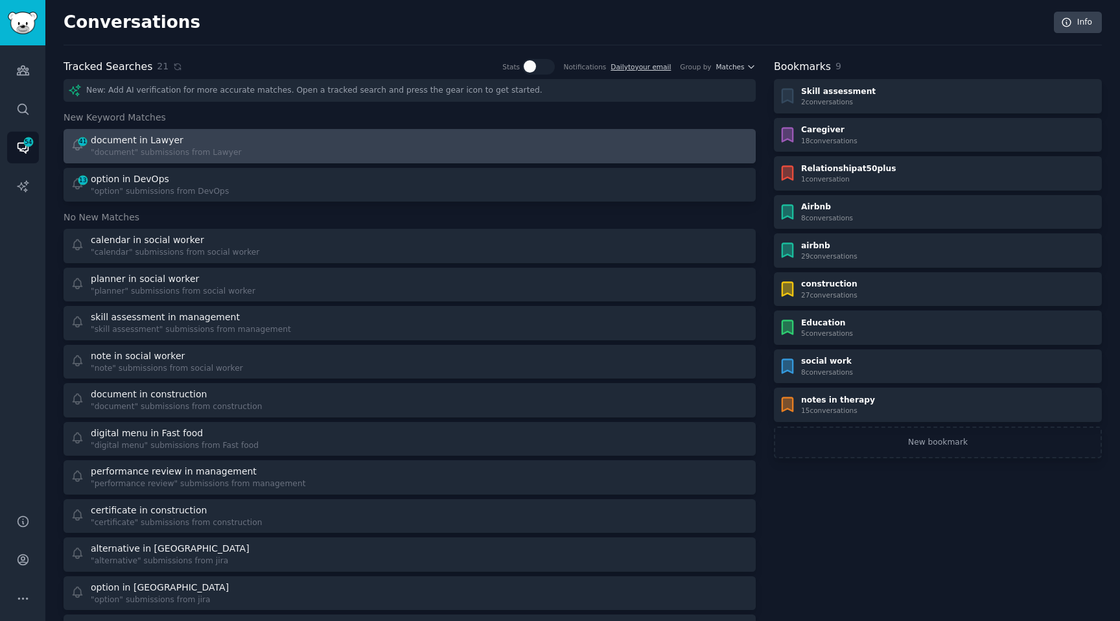
click at [150, 158] on div ""document" submissions from Lawyer" at bounding box center [166, 153] width 151 height 12
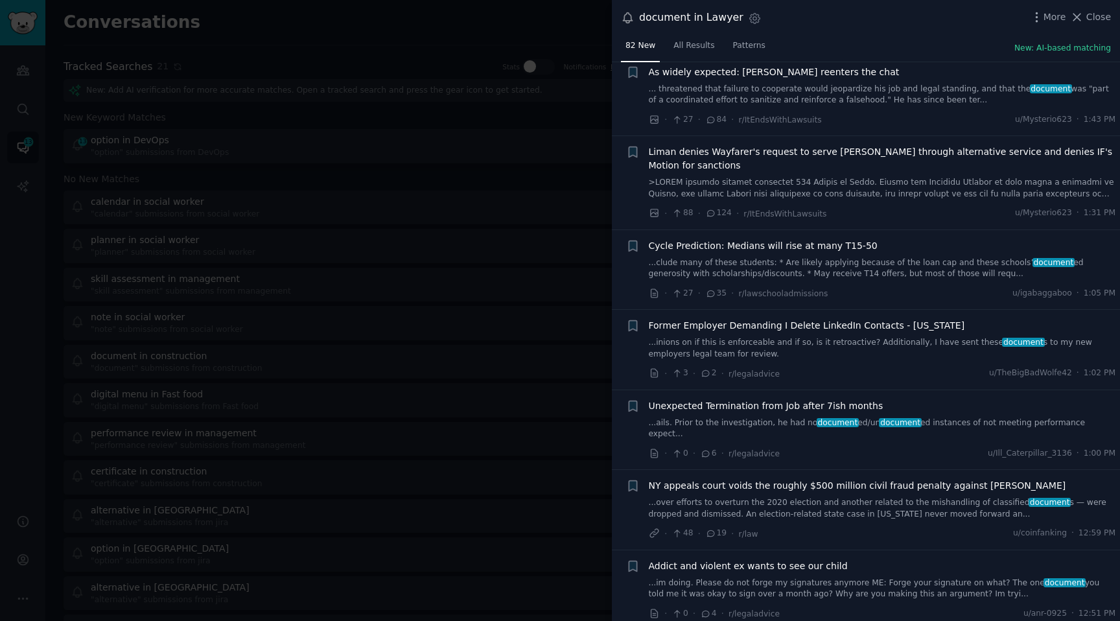
scroll to position [3488, 0]
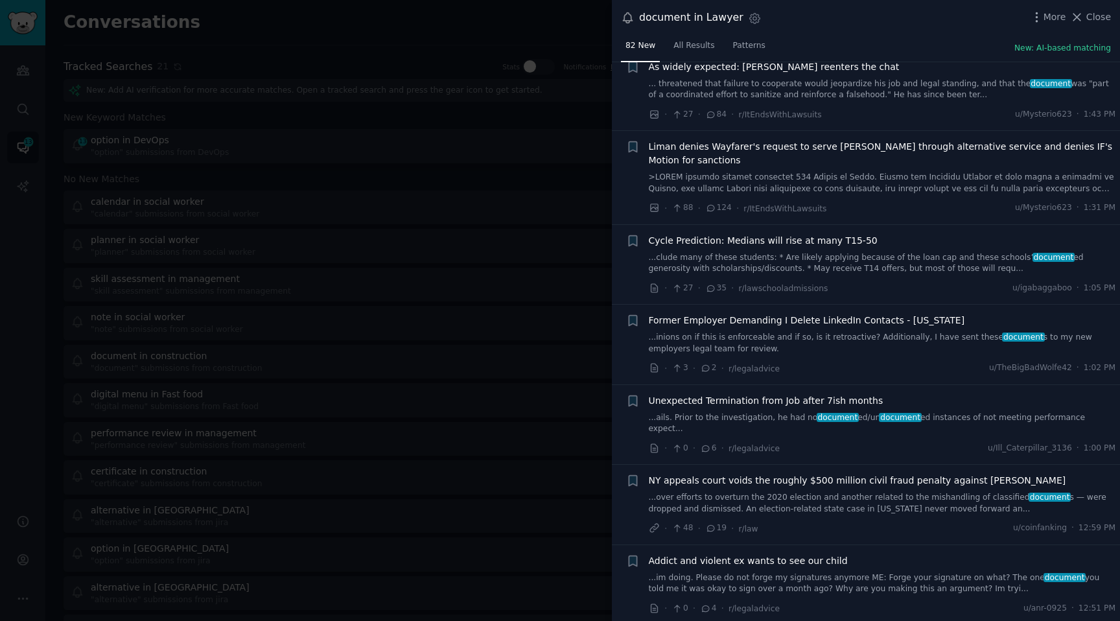
click at [381, 208] on div at bounding box center [560, 310] width 1120 height 621
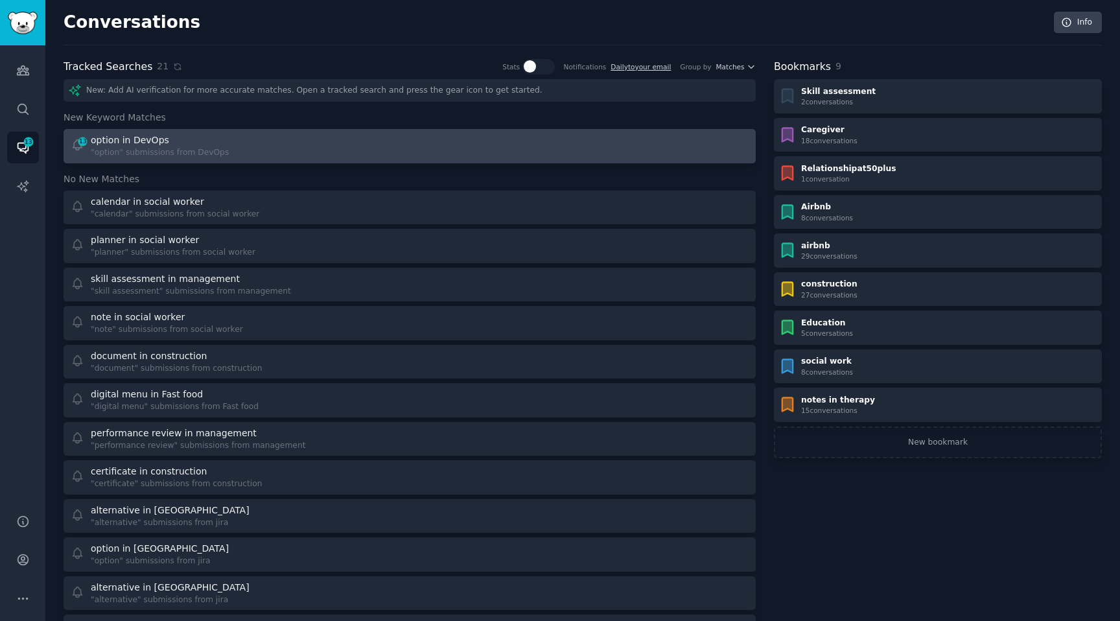
click at [241, 141] on div "13 option in DevOps "option" submissions from DevOps" at bounding box center [236, 146] width 331 height 25
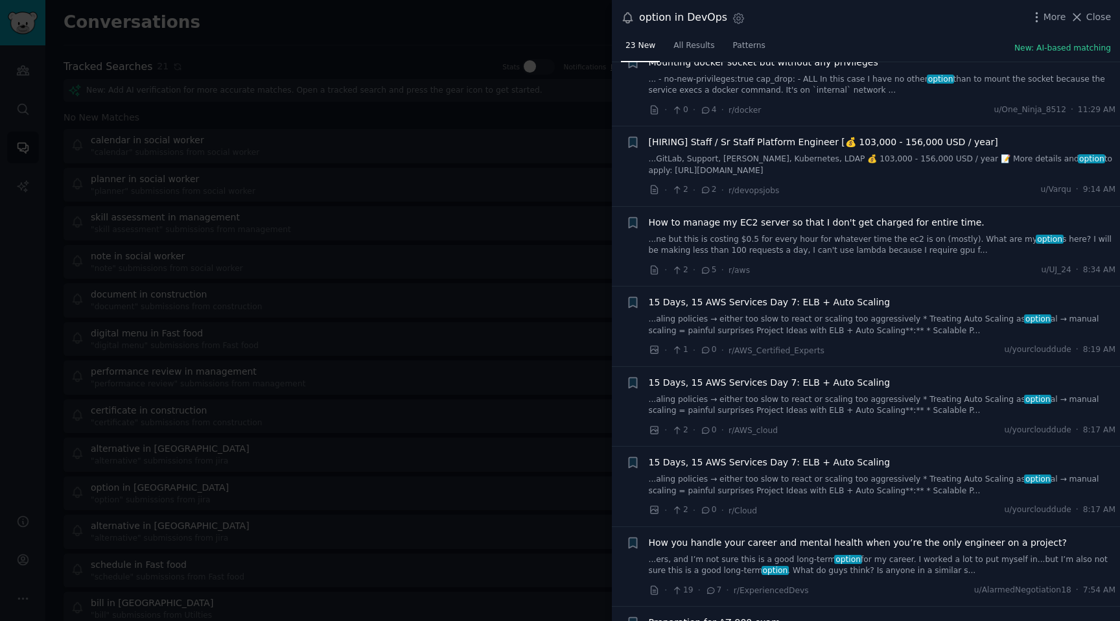
scroll to position [1318, 0]
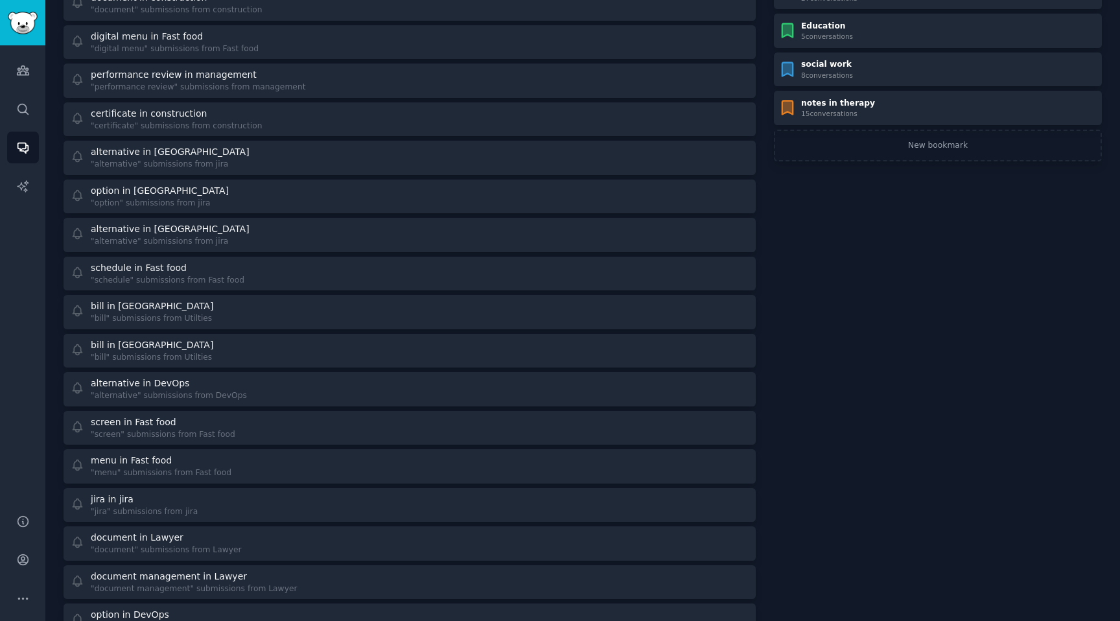
scroll to position [377, 0]
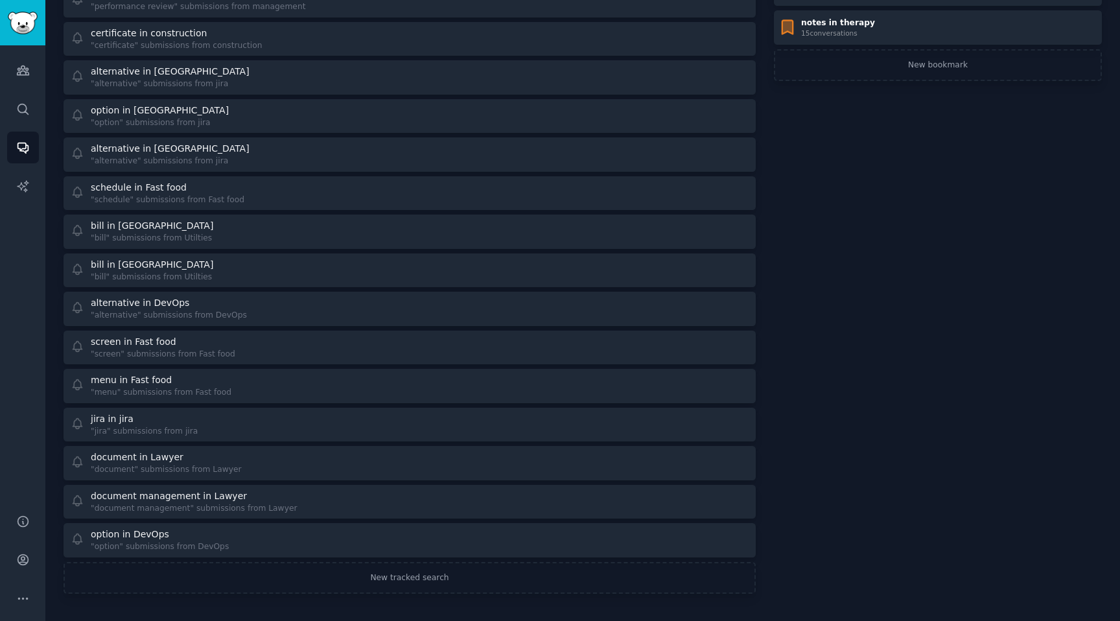
click at [244, 482] on div "calendar in social worker "calendar" submissions from social worker planner in …" at bounding box center [410, 155] width 692 height 806
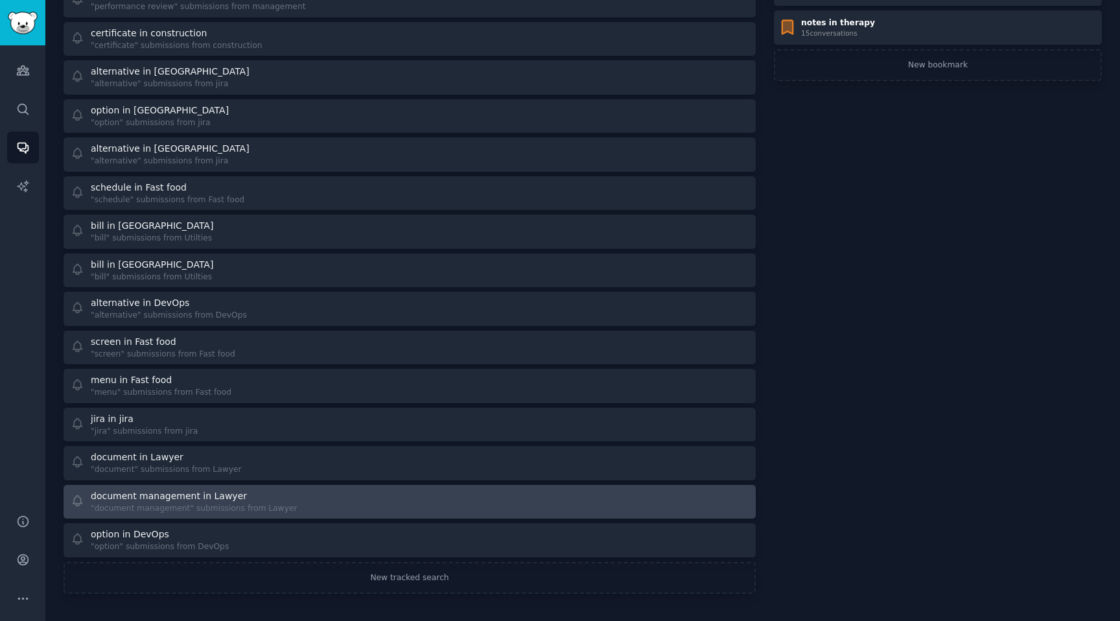
click at [241, 495] on div "document management in Lawyer" at bounding box center [194, 497] width 206 height 14
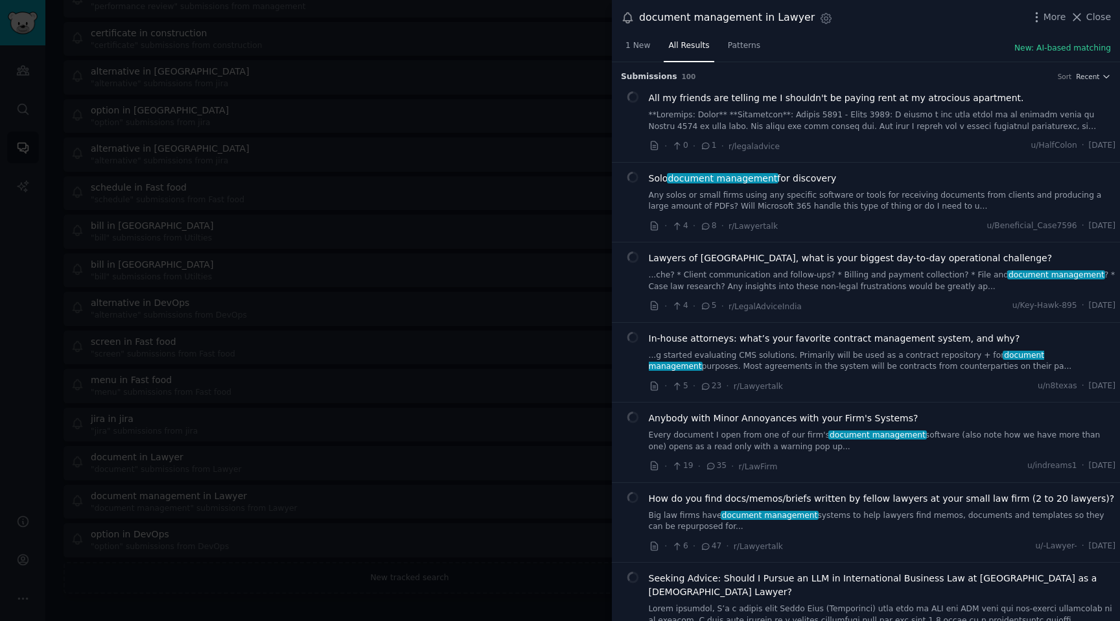
click at [638, 48] on span "1 New" at bounding box center [638, 46] width 25 height 12
